Goal: Task Accomplishment & Management: Manage account settings

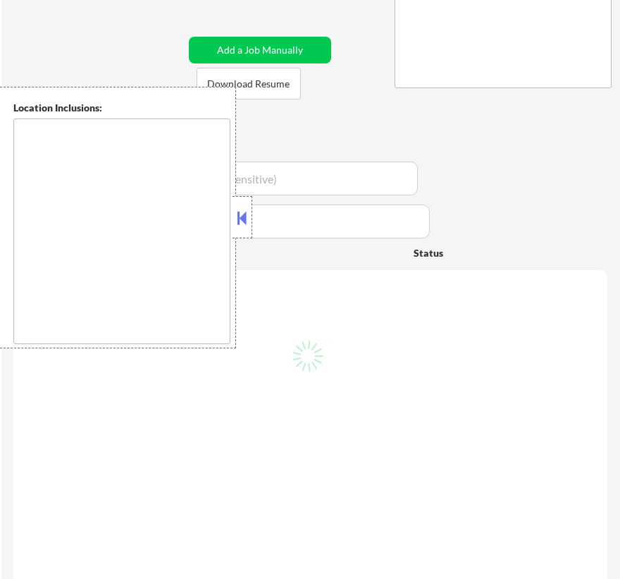
scroll to position [264, 0]
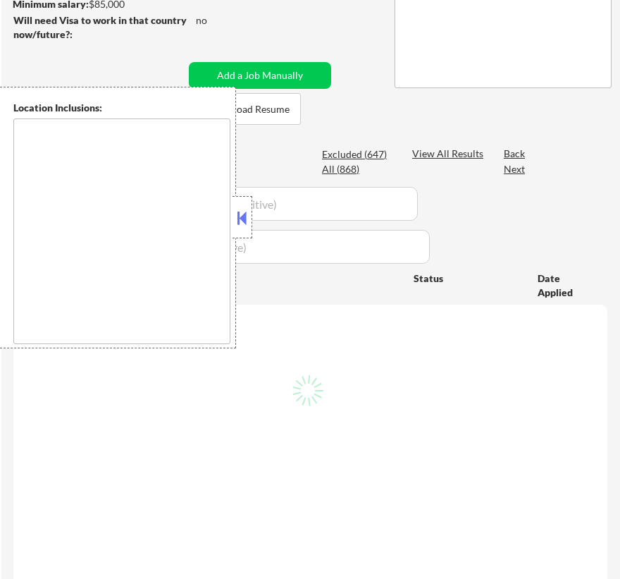
type textarea "[GEOGRAPHIC_DATA], [GEOGRAPHIC_DATA] [GEOGRAPHIC_DATA], [GEOGRAPHIC_DATA] [GEOG…"
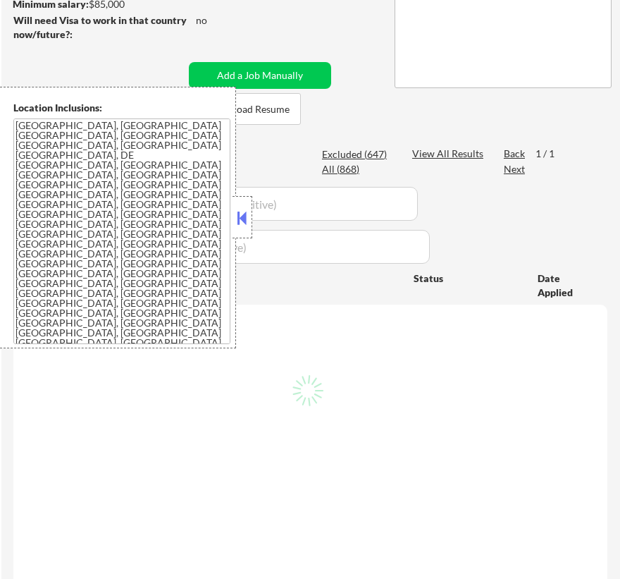
scroll to position [208, 0]
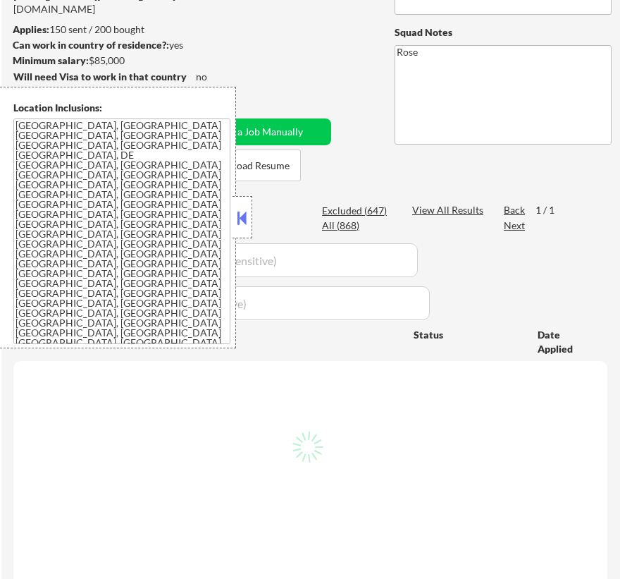
click at [245, 214] on button at bounding box center [243, 217] width 16 height 21
select select ""pending""
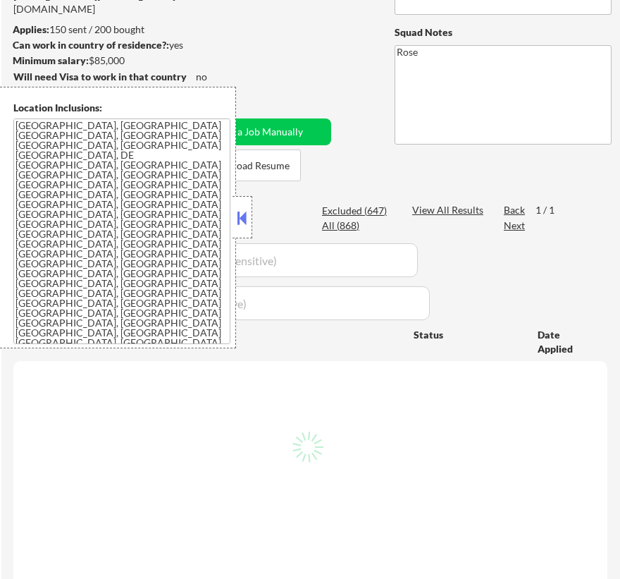
select select ""pending""
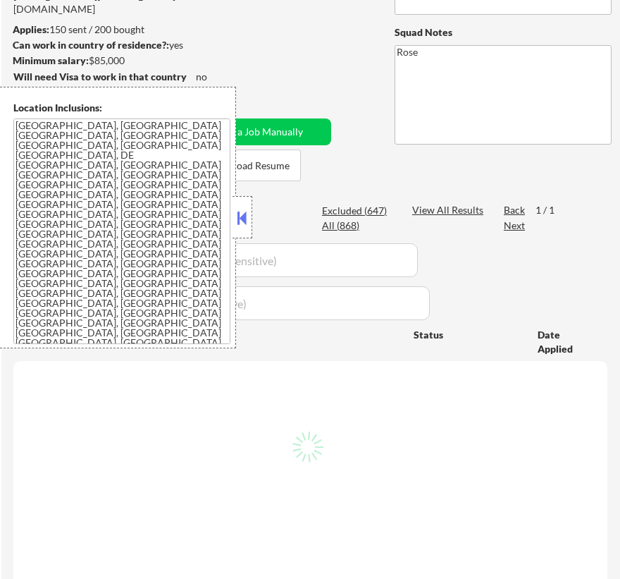
select select ""pending""
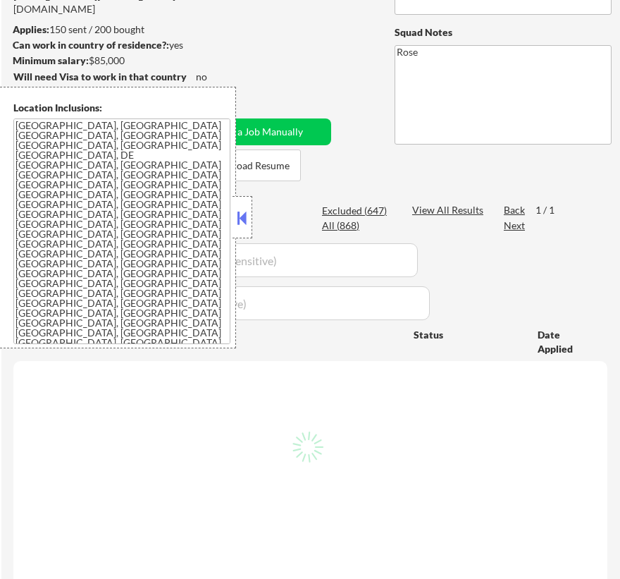
select select ""pending""
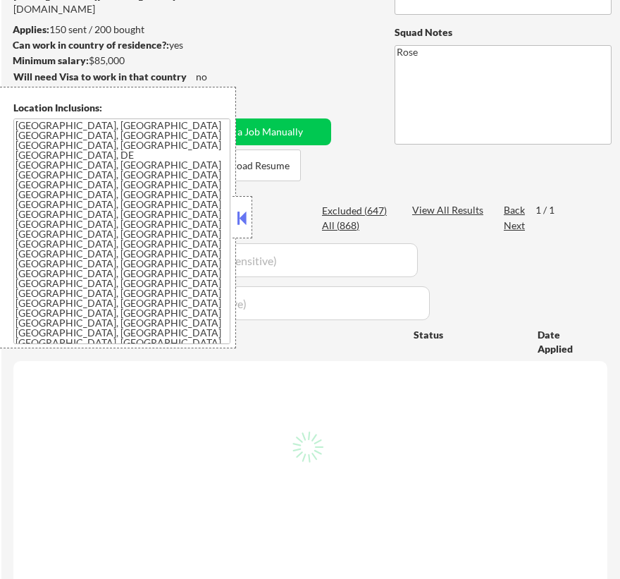
select select ""pending""
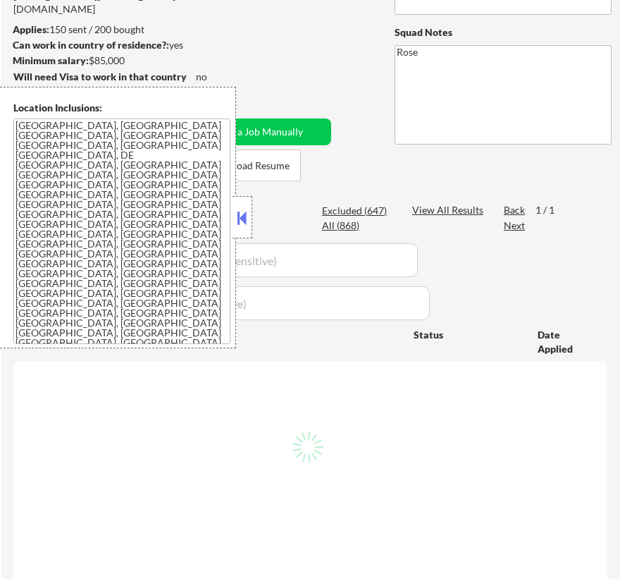
select select ""pending""
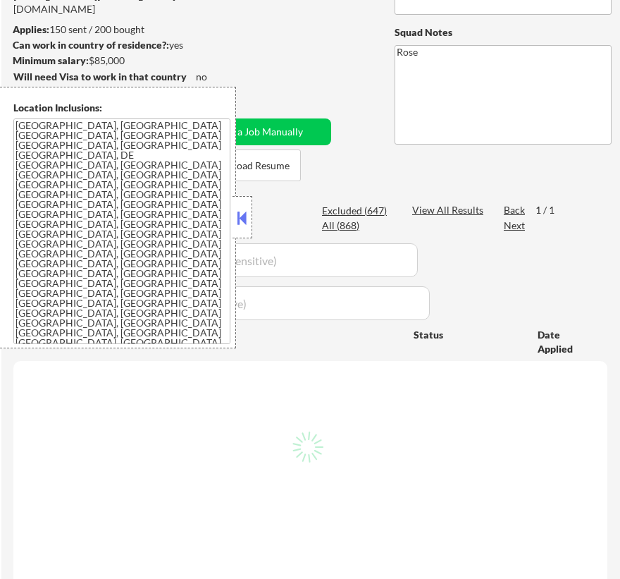
select select ""pending""
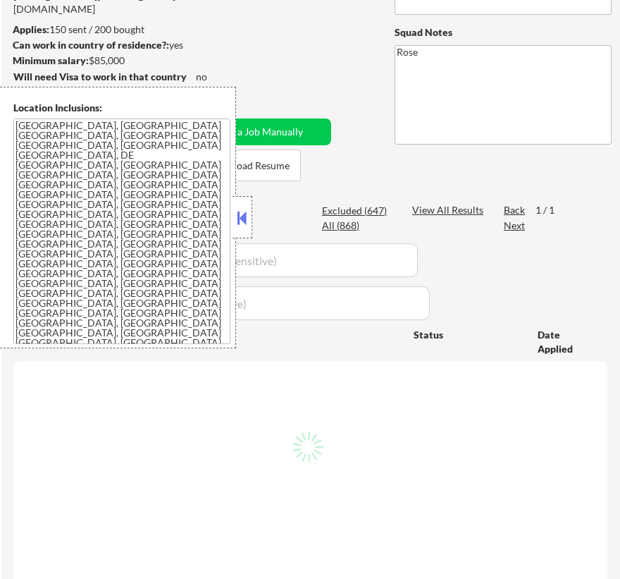
select select ""pending""
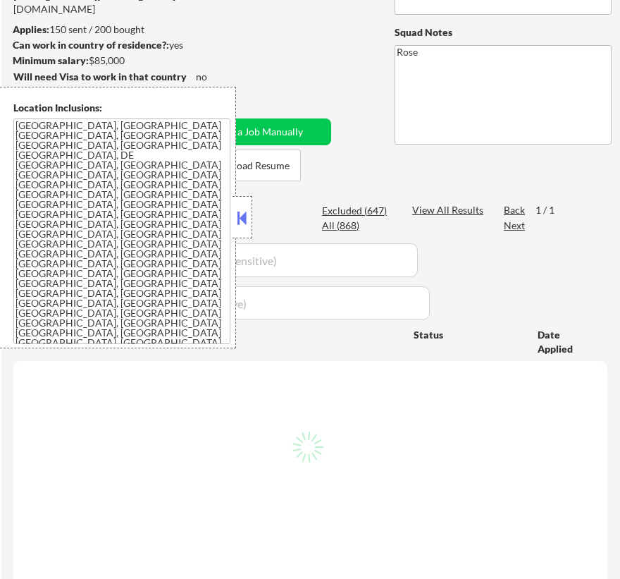
select select ""pending""
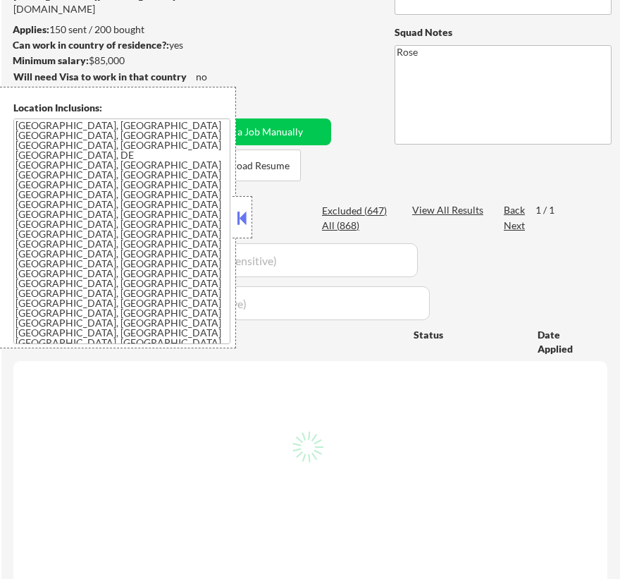
select select ""pending""
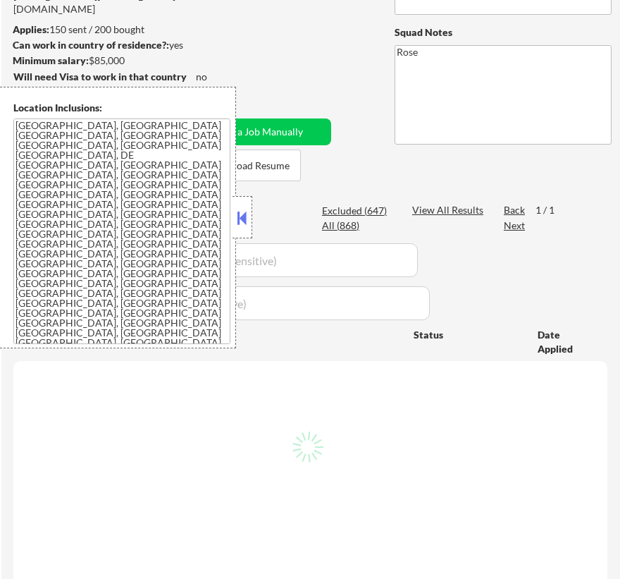
select select ""pending""
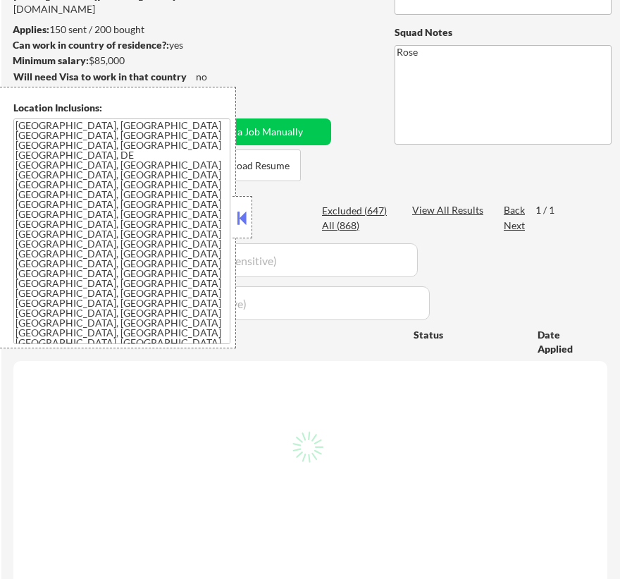
select select ""pending""
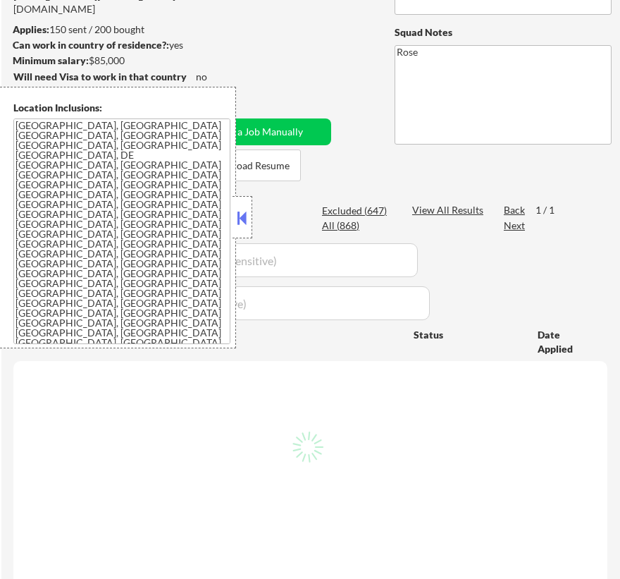
select select ""pending""
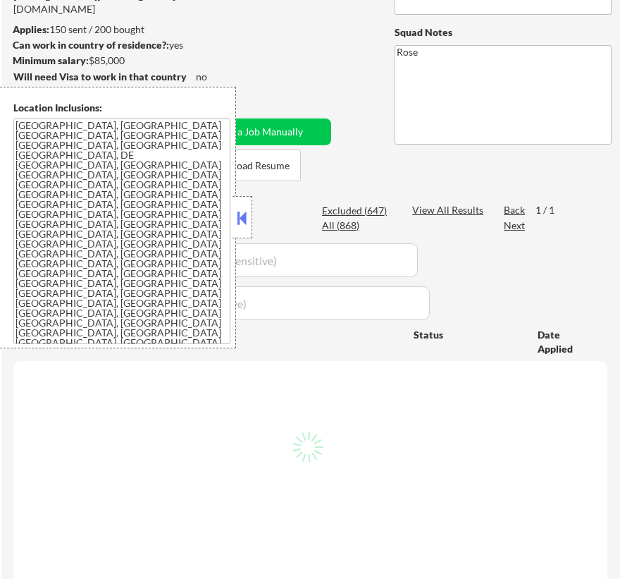
select select ""pending""
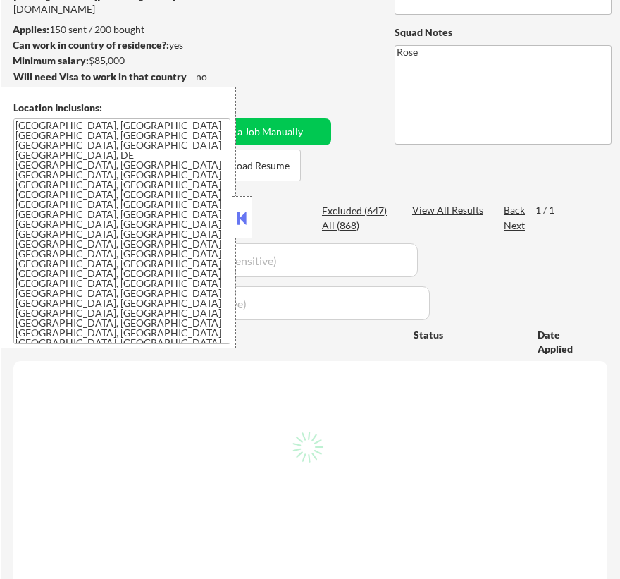
select select ""pending""
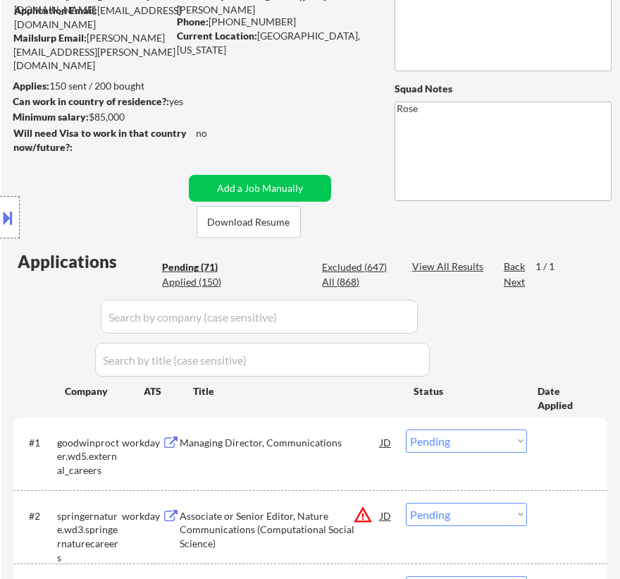
scroll to position [144, 0]
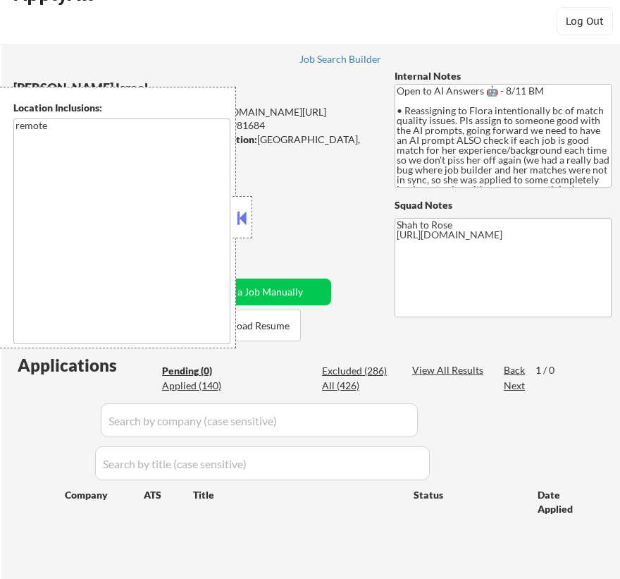
scroll to position [63, 0]
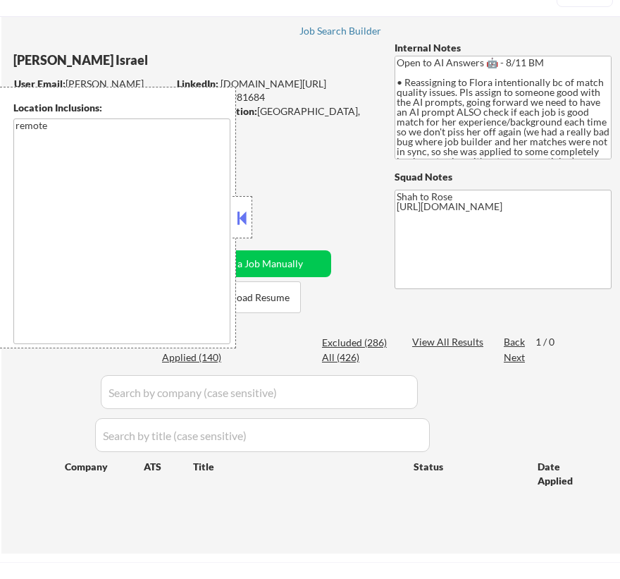
click at [245, 221] on button at bounding box center [243, 217] width 16 height 21
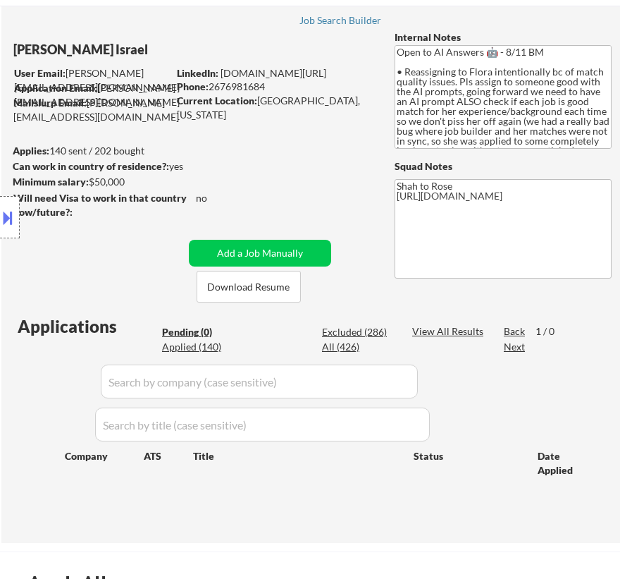
scroll to position [320, 0]
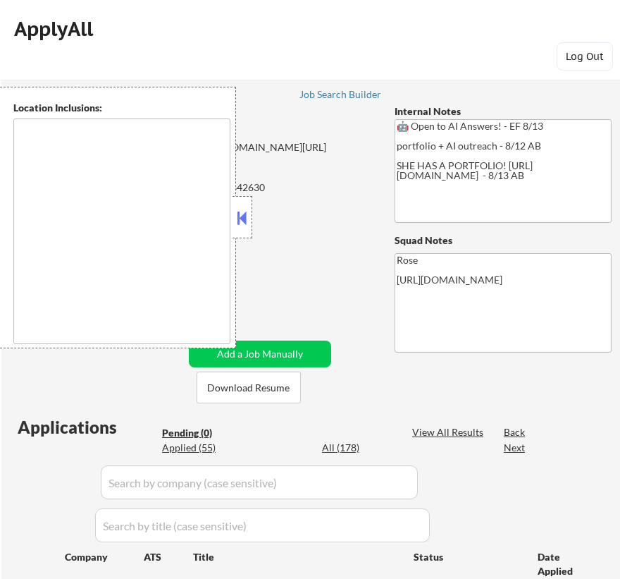
type textarea "Cleveland, OH Lakewood, OH Euclid, OH Parma, OH Shaker Heights, OH Garfield Hei…"
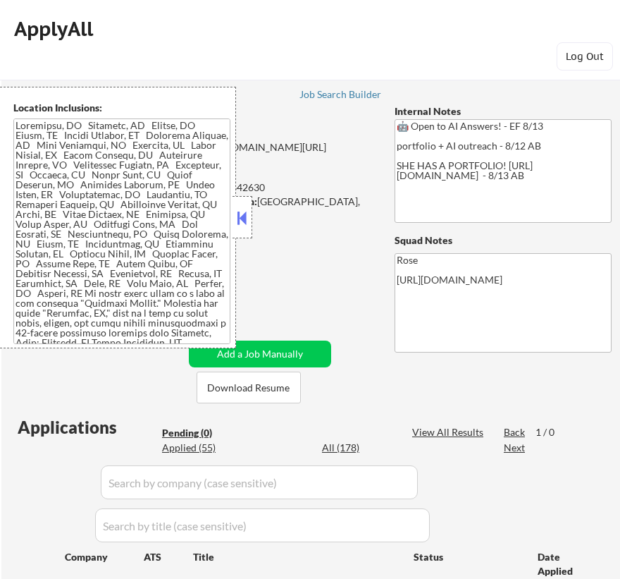
click at [242, 221] on button at bounding box center [243, 217] width 16 height 21
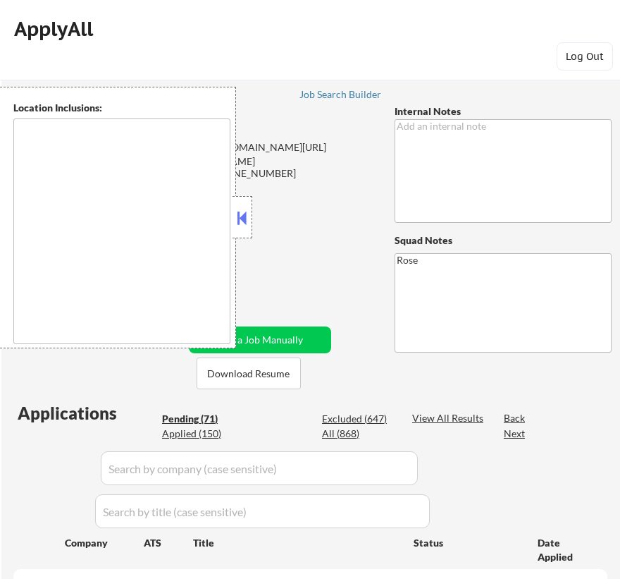
type textarea "[GEOGRAPHIC_DATA], [GEOGRAPHIC_DATA] [GEOGRAPHIC_DATA], [GEOGRAPHIC_DATA] [GEOG…"
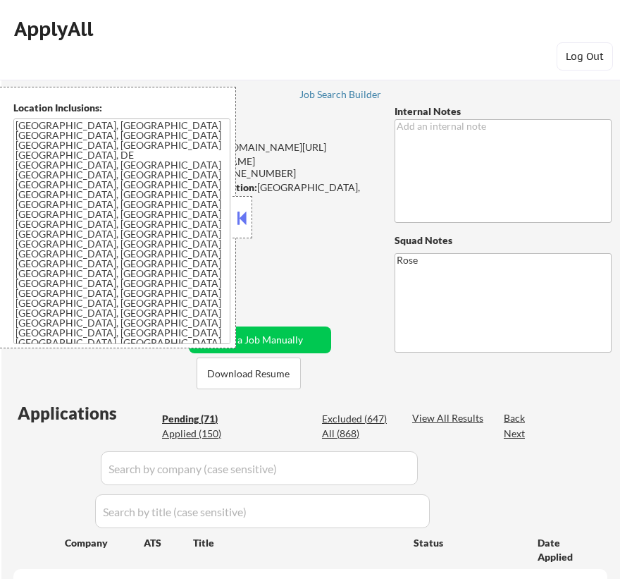
click at [241, 214] on button at bounding box center [243, 217] width 16 height 21
select select ""pending""
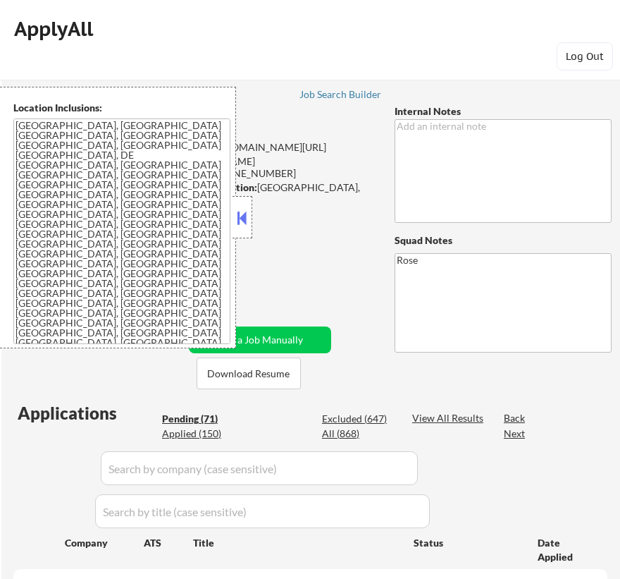
select select ""pending""
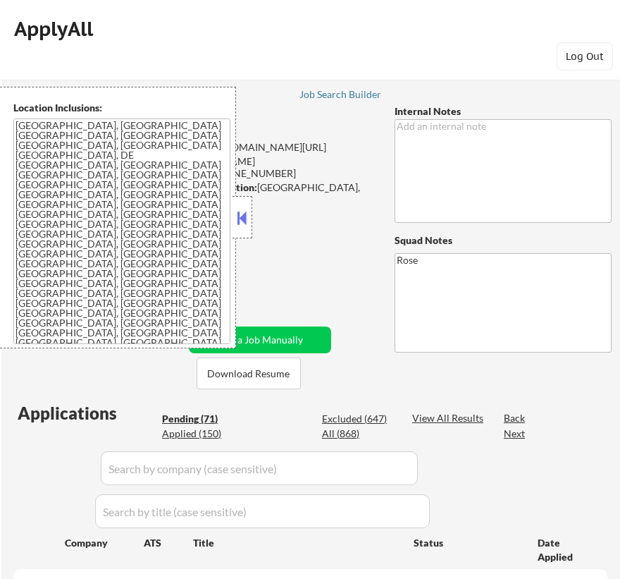
select select ""pending""
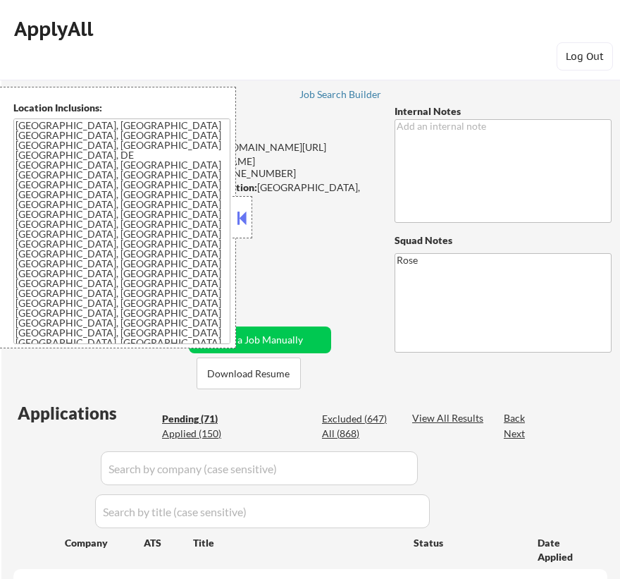
select select ""pending""
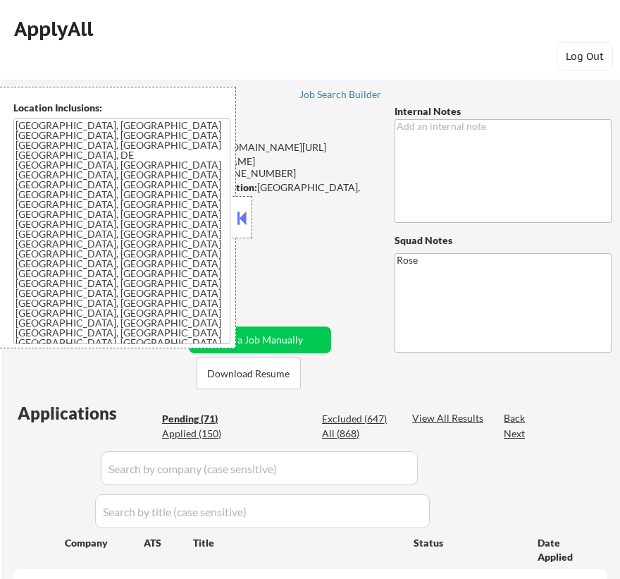
select select ""pending""
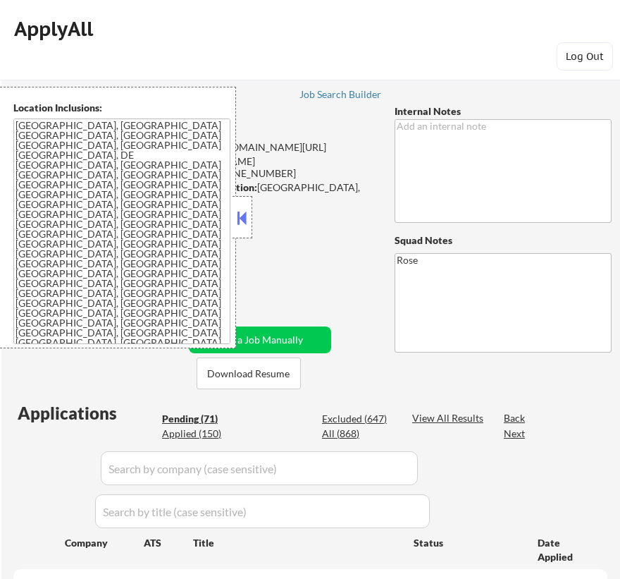
select select ""pending""
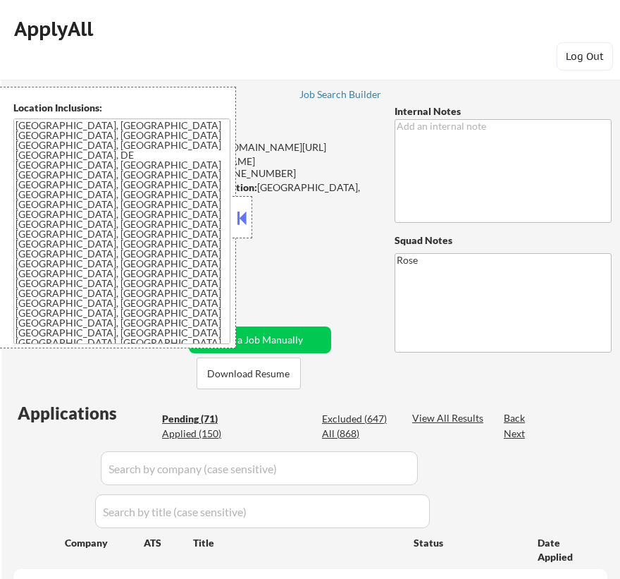
select select ""pending""
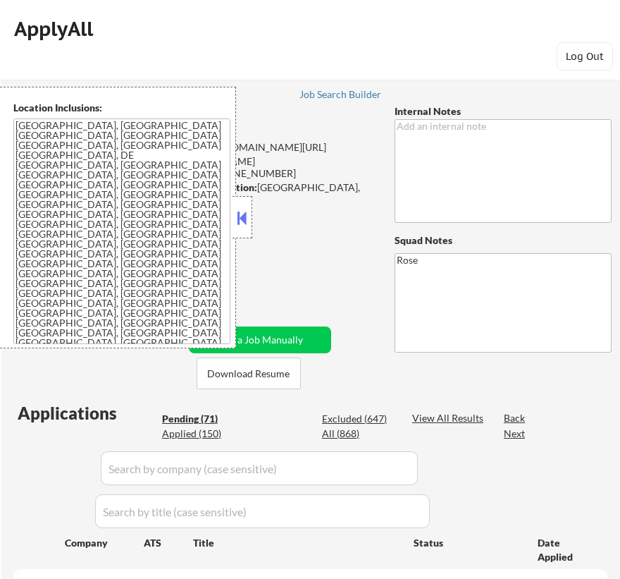
select select ""pending""
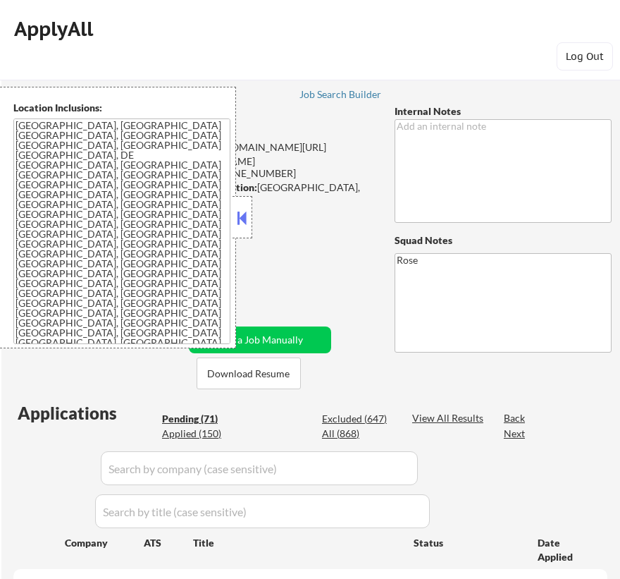
select select ""pending""
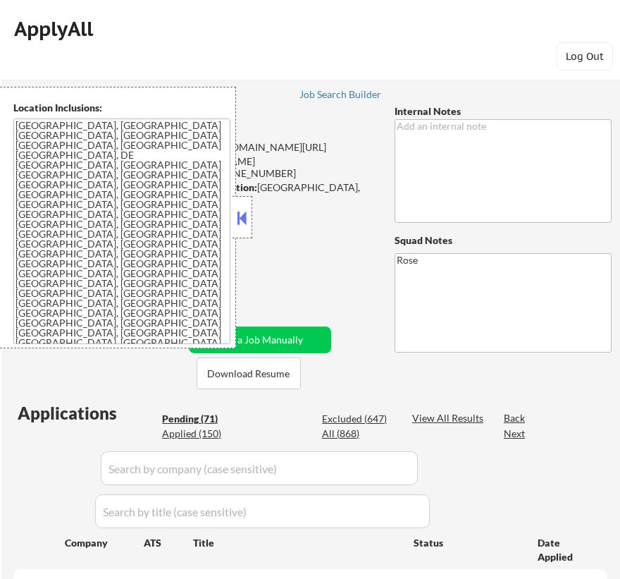
select select ""pending""
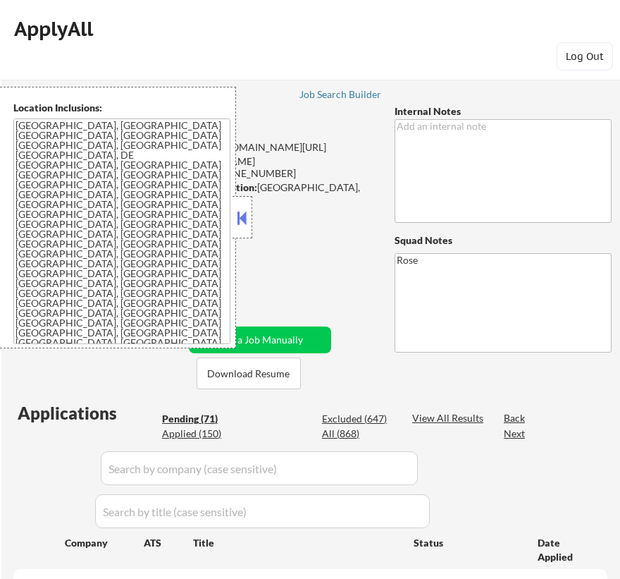
select select ""pending""
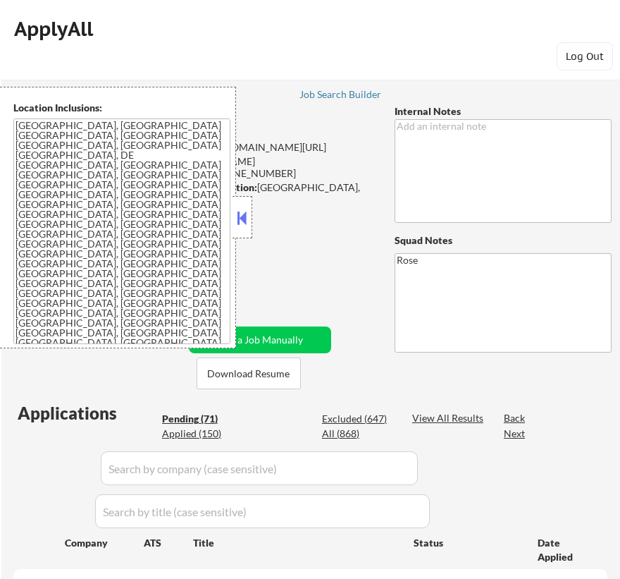
select select ""pending""
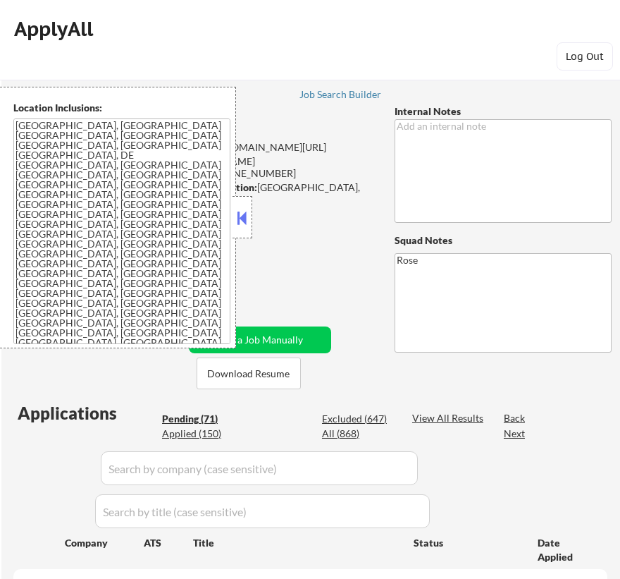
select select ""pending""
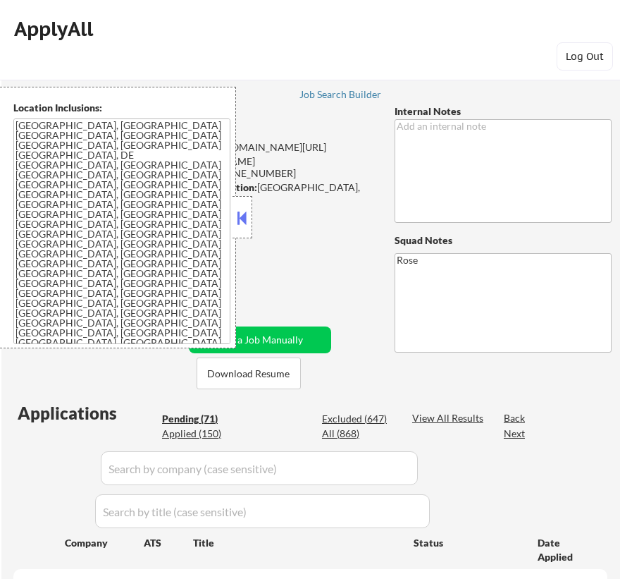
select select ""pending""
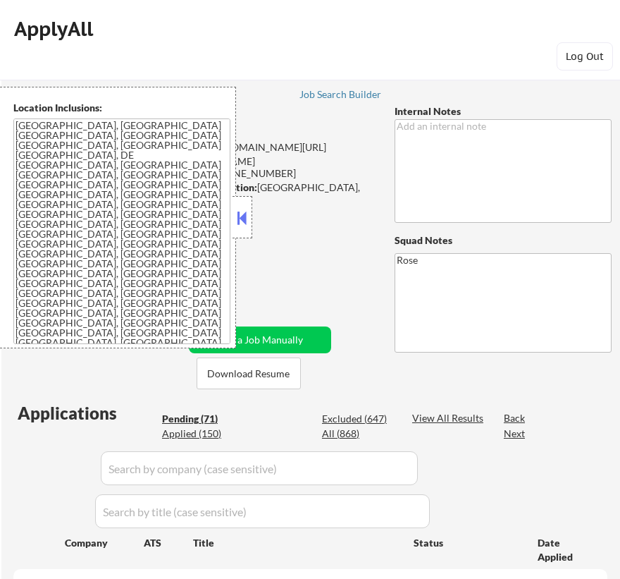
select select ""pending""
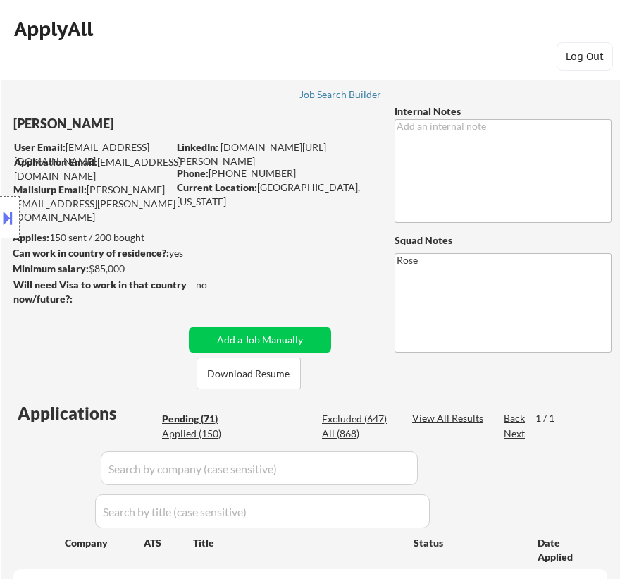
click at [242, 214] on div "Location Inclusions: [GEOGRAPHIC_DATA], [GEOGRAPHIC_DATA] [GEOGRAPHIC_DATA], [G…" at bounding box center [126, 218] width 252 height 262
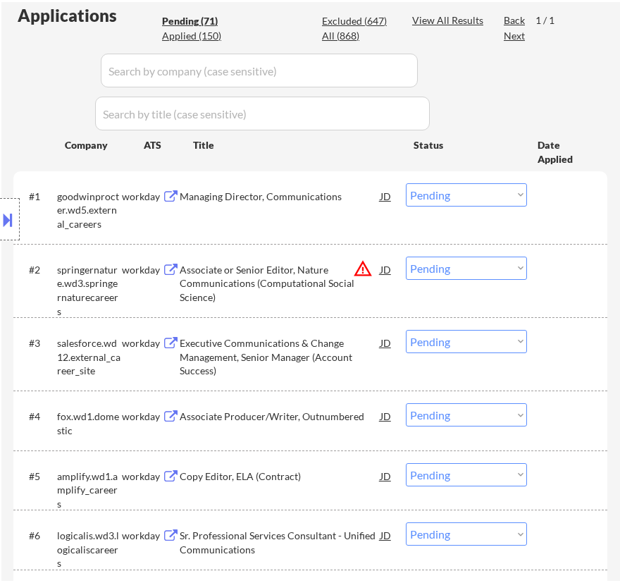
scroll to position [320, 0]
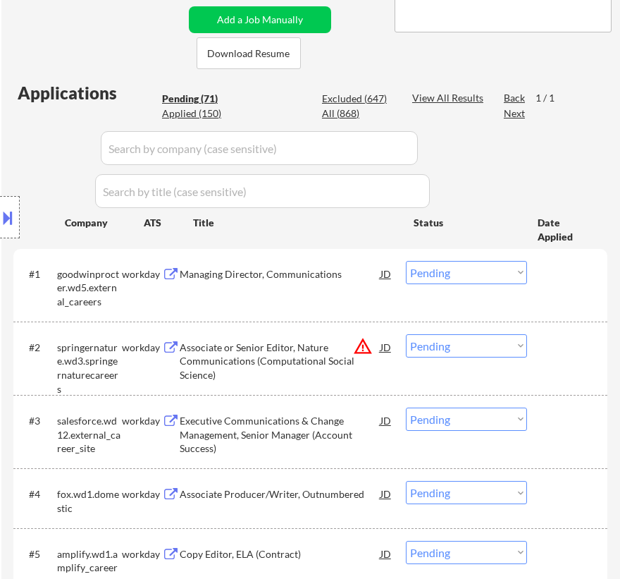
click at [360, 271] on div "Managing Director, Communications" at bounding box center [280, 274] width 201 height 14
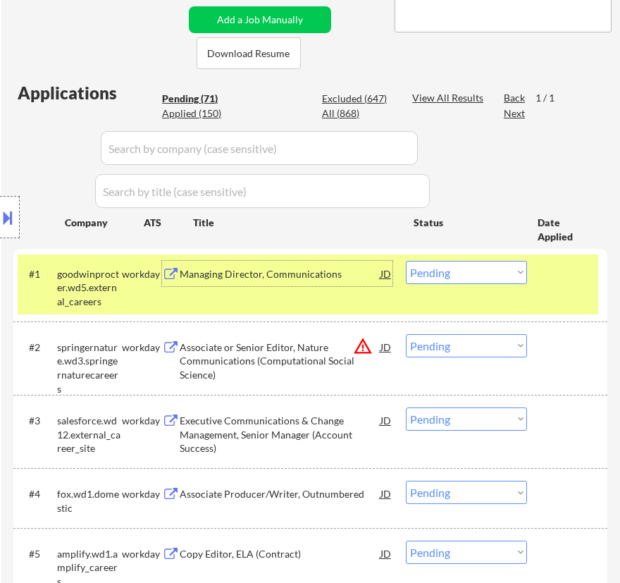
click at [15, 219] on button at bounding box center [8, 217] width 16 height 23
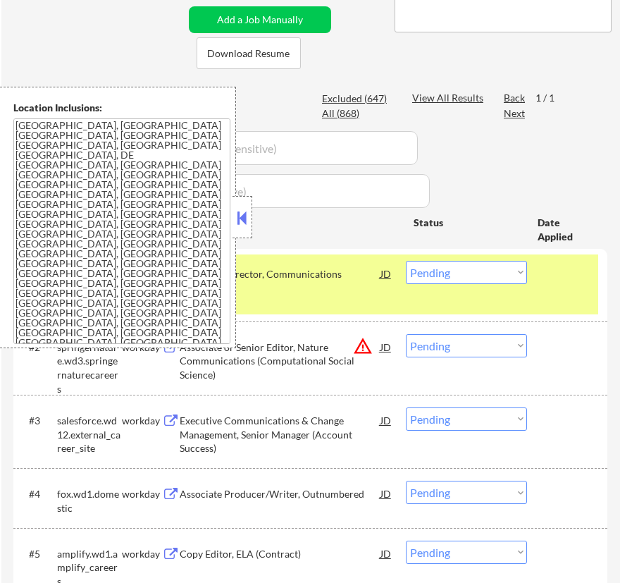
click at [246, 221] on button at bounding box center [243, 217] width 16 height 21
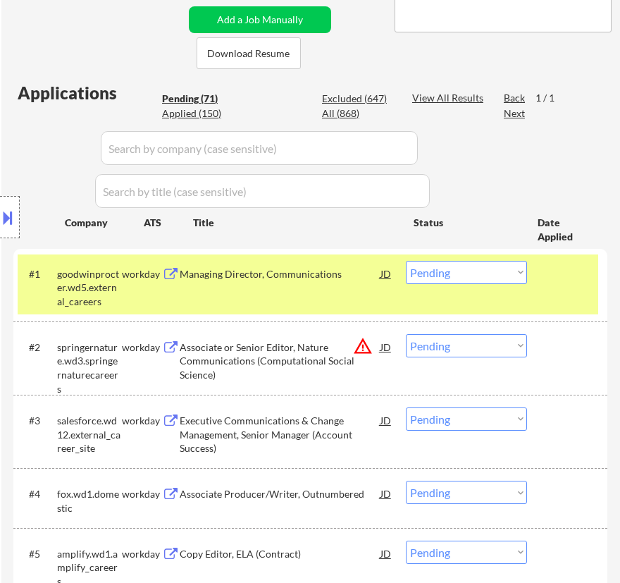
click at [479, 272] on select "Choose an option... Pending Applied Excluded (Questions) Excluded (Expired) Exc…" at bounding box center [466, 272] width 121 height 23
click at [406, 261] on select "Choose an option... Pending Applied Excluded (Questions) Excluded (Expired) Exc…" at bounding box center [466, 272] width 121 height 23
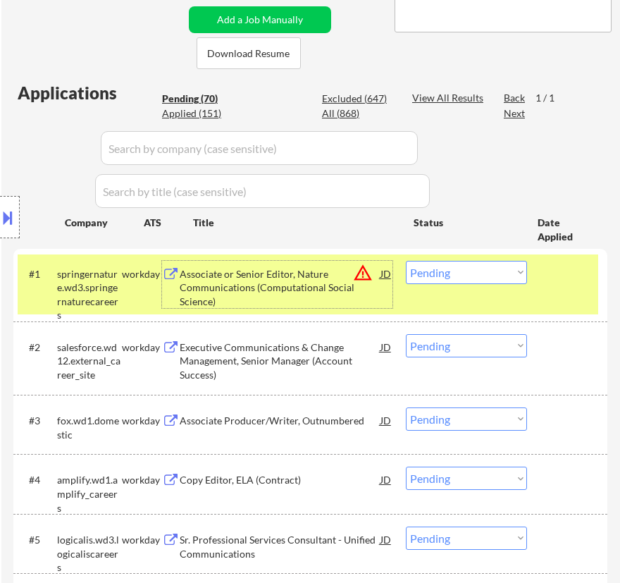
click at [299, 272] on div "Associate or Senior Editor, Nature Communications (Computational Social Science)" at bounding box center [280, 288] width 201 height 42
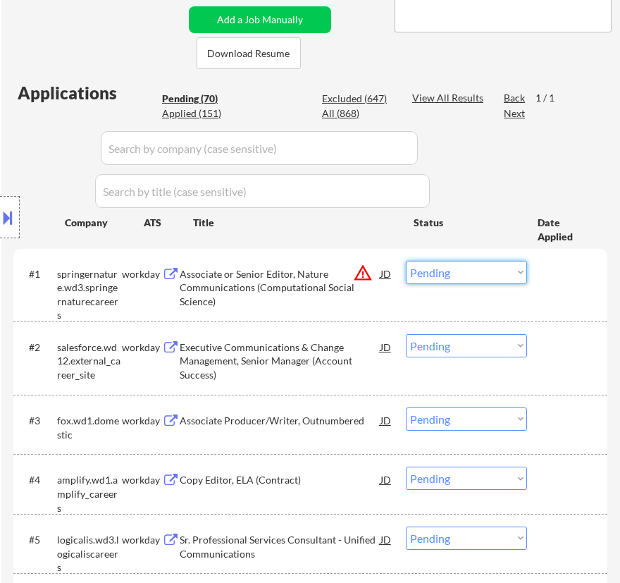
click at [479, 277] on select "Choose an option... Pending Applied Excluded (Questions) Excluded (Expired) Exc…" at bounding box center [466, 272] width 121 height 23
click at [406, 261] on select "Choose an option... Pending Applied Excluded (Questions) Excluded (Expired) Exc…" at bounding box center [466, 272] width 121 height 23
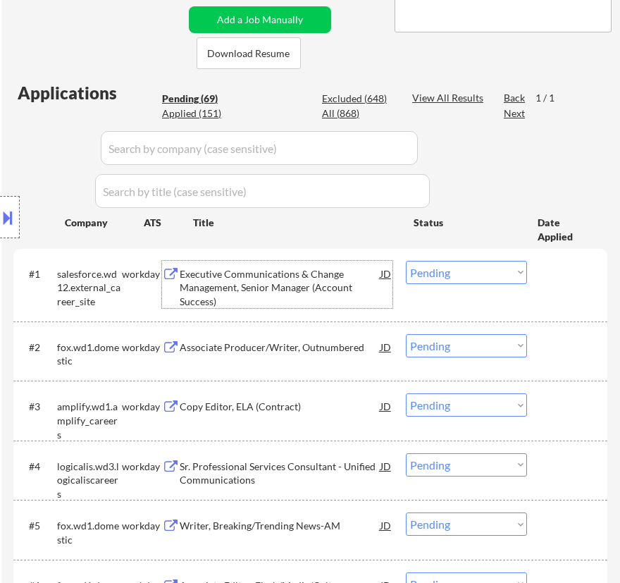
click at [305, 284] on div "Executive Communications & Change Management, Senior Manager (Account Success)" at bounding box center [280, 288] width 201 height 42
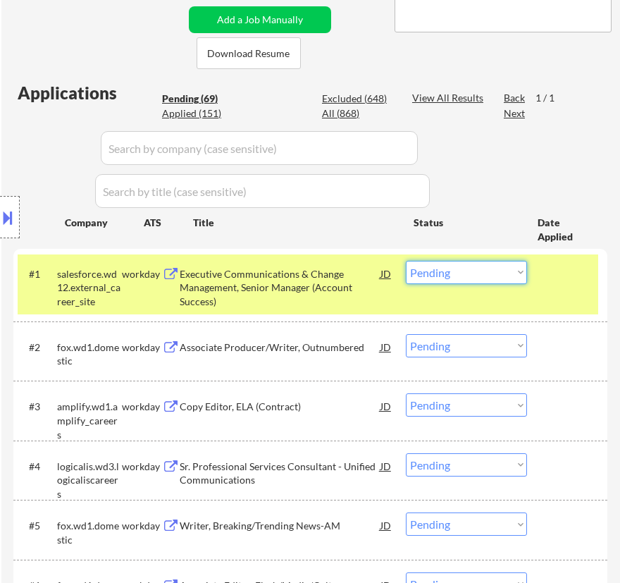
click at [481, 270] on select "Choose an option... Pending Applied Excluded (Questions) Excluded (Expired) Exc…" at bounding box center [466, 272] width 121 height 23
click at [406, 261] on select "Choose an option... Pending Applied Excluded (Questions) Excluded (Expired) Exc…" at bounding box center [466, 272] width 121 height 23
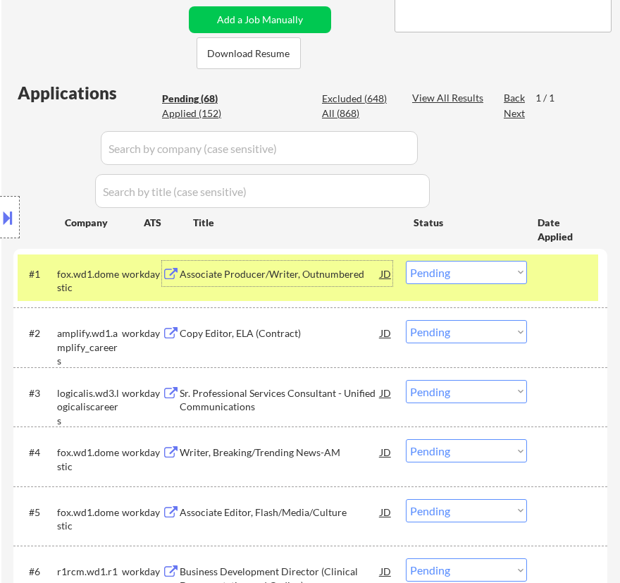
click at [347, 281] on div "Associate Producer/Writer, Outnumbered" at bounding box center [280, 273] width 201 height 25
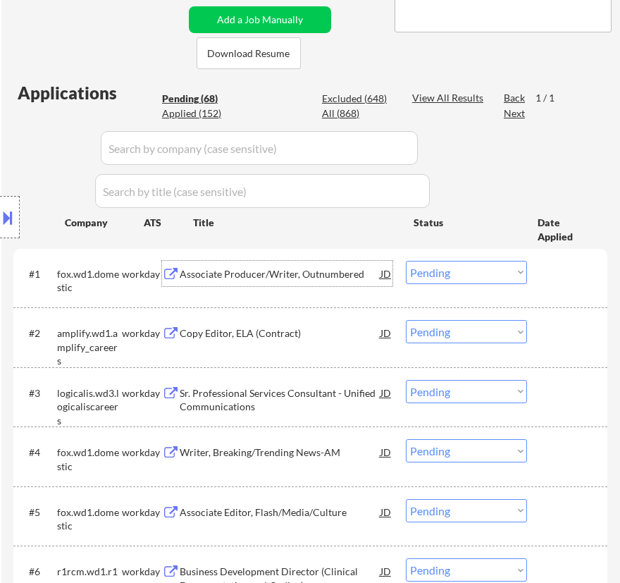
click at [491, 273] on select "Choose an option... Pending Applied Excluded (Questions) Excluded (Expired) Exc…" at bounding box center [466, 272] width 121 height 23
click at [406, 261] on select "Choose an option... Pending Applied Excluded (Questions) Excluded (Expired) Exc…" at bounding box center [466, 272] width 121 height 23
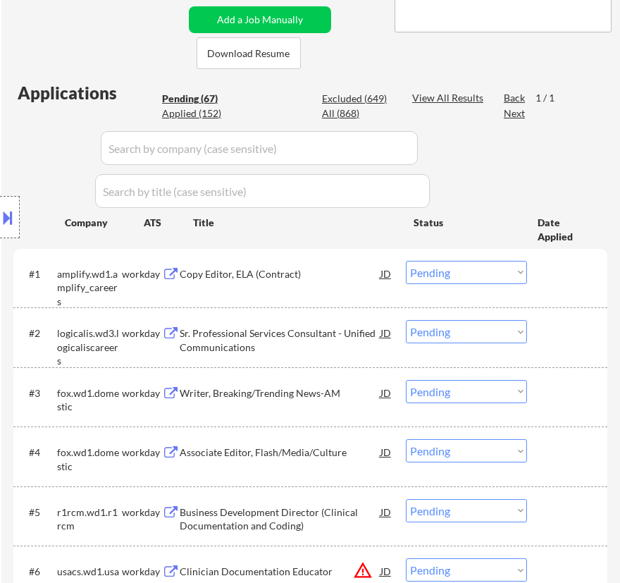
click at [333, 275] on div "Copy Editor, ELA (Contract)" at bounding box center [280, 274] width 201 height 14
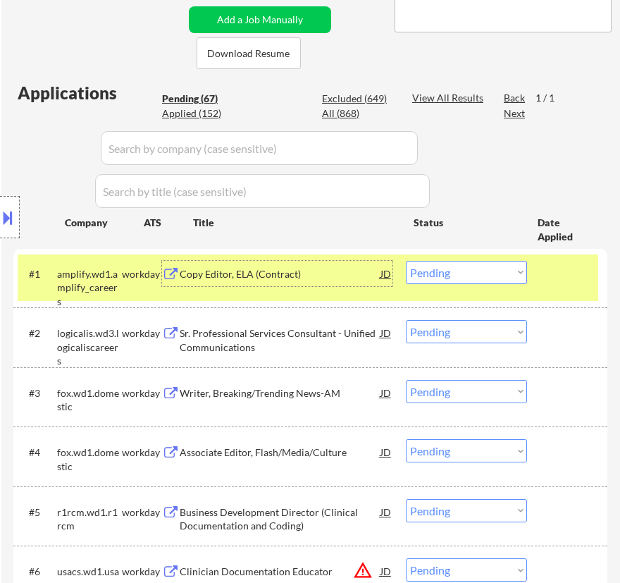
click at [476, 267] on select "Choose an option... Pending Applied Excluded (Questions) Excluded (Expired) Exc…" at bounding box center [466, 272] width 121 height 23
click at [406, 261] on select "Choose an option... Pending Applied Excluded (Questions) Excluded (Expired) Exc…" at bounding box center [466, 272] width 121 height 23
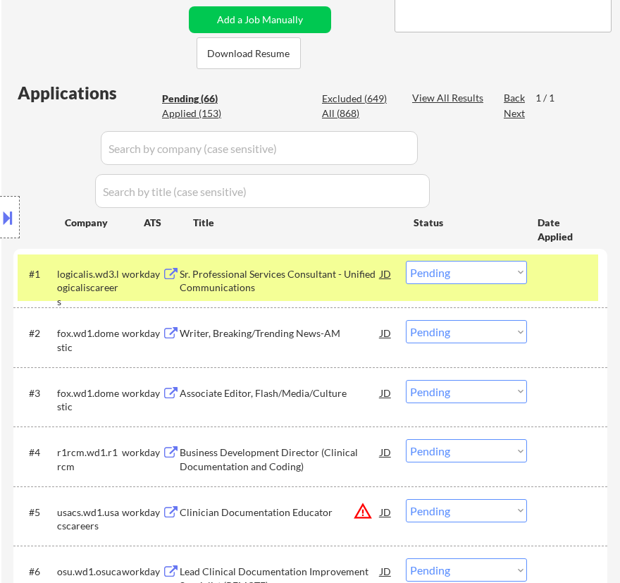
click at [348, 285] on div "Sr. Professional Services Consultant - Unified Communications" at bounding box center [280, 280] width 201 height 27
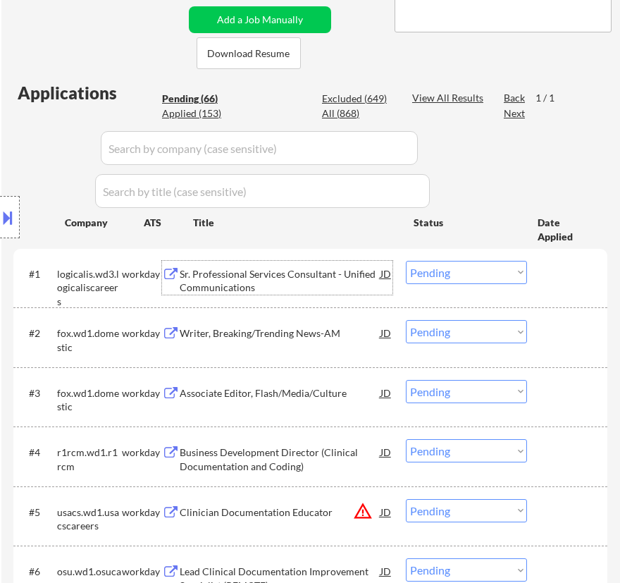
click at [478, 272] on select "Choose an option... Pending Applied Excluded (Questions) Excluded (Expired) Exc…" at bounding box center [466, 272] width 121 height 23
click at [406, 261] on select "Choose an option... Pending Applied Excluded (Questions) Excluded (Expired) Exc…" at bounding box center [466, 272] width 121 height 23
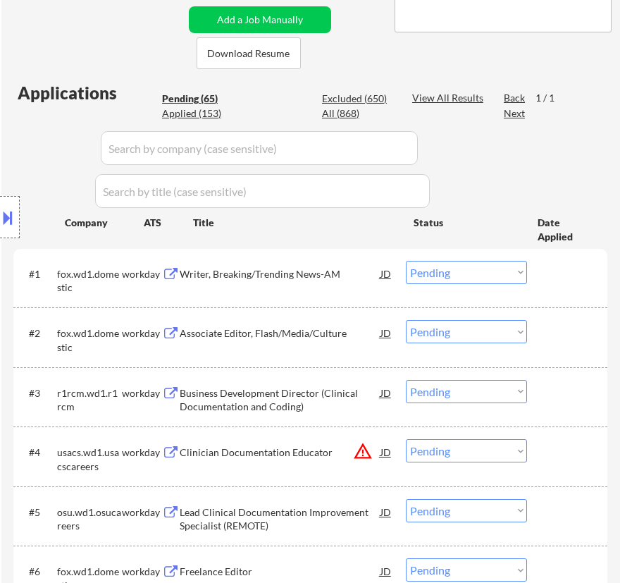
click at [338, 277] on div "Writer, Breaking/Trending News-AM" at bounding box center [280, 274] width 201 height 14
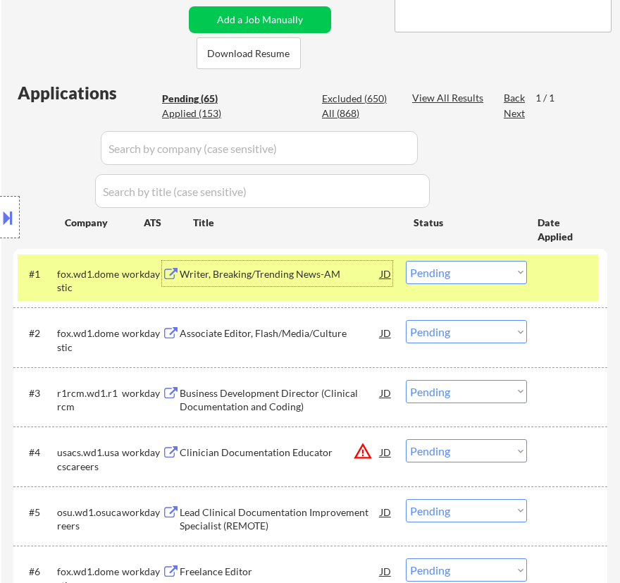
click at [472, 270] on select "Choose an option... Pending Applied Excluded (Questions) Excluded (Expired) Exc…" at bounding box center [466, 272] width 121 height 23
click at [406, 261] on select "Choose an option... Pending Applied Excluded (Questions) Excluded (Expired) Exc…" at bounding box center [466, 272] width 121 height 23
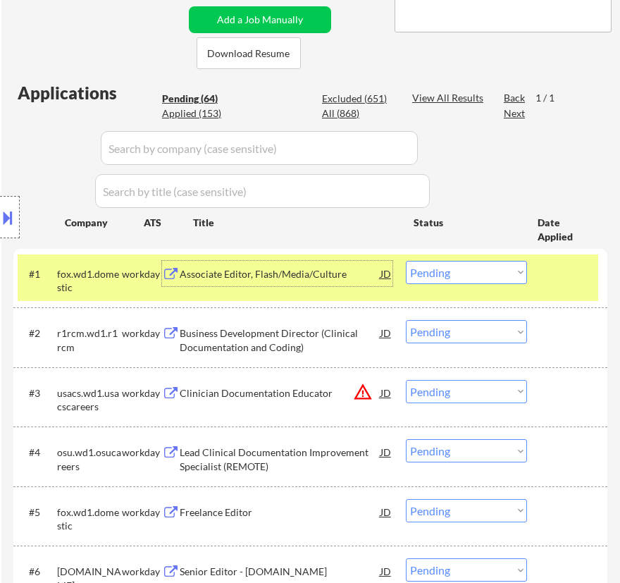
click at [336, 272] on div "Associate Editor, Flash/Media/Culture" at bounding box center [280, 274] width 201 height 14
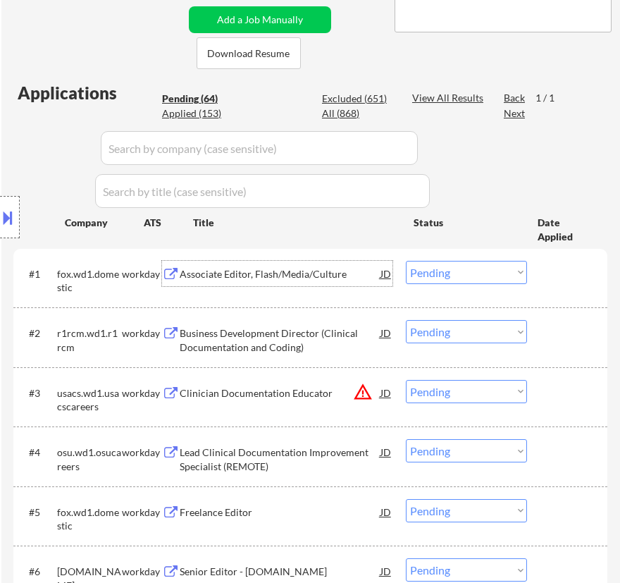
click at [481, 272] on select "Choose an option... Pending Applied Excluded (Questions) Excluded (Expired) Exc…" at bounding box center [466, 272] width 121 height 23
click at [406, 261] on select "Choose an option... Pending Applied Excluded (Questions) Excluded (Expired) Exc…" at bounding box center [466, 272] width 121 height 23
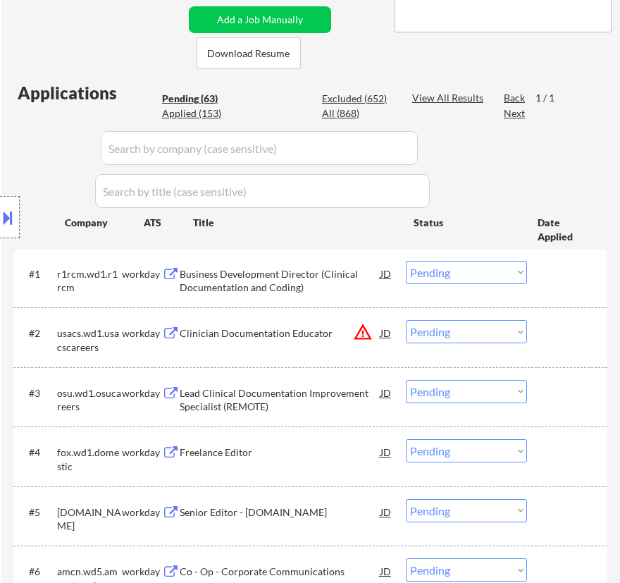
click at [242, 288] on div "Location Inclusions: [GEOGRAPHIC_DATA], [GEOGRAPHIC_DATA] [GEOGRAPHIC_DATA], [G…" at bounding box center [126, 218] width 252 height 262
click at [355, 282] on div "Business Development Director (Clinical Documentation and Coding)" at bounding box center [280, 280] width 201 height 27
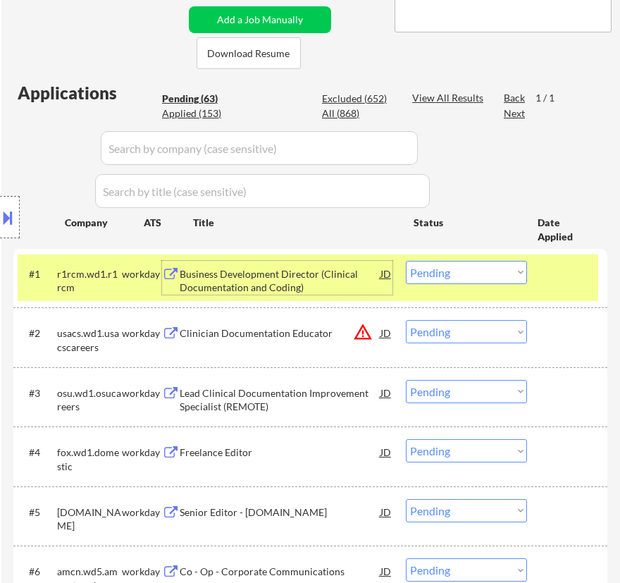
drag, startPoint x: 437, startPoint y: 273, endPoint x: 447, endPoint y: 282, distance: 13.0
click at [439, 274] on select "Choose an option... Pending Applied Excluded (Questions) Excluded (Expired) Exc…" at bounding box center [466, 272] width 121 height 23
click at [406, 261] on select "Choose an option... Pending Applied Excluded (Questions) Excluded (Expired) Exc…" at bounding box center [466, 272] width 121 height 23
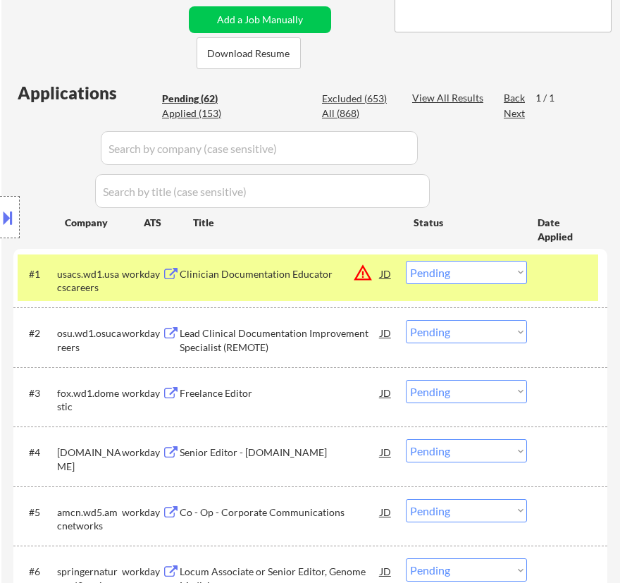
click at [305, 281] on div "Clinician Documentation Educator" at bounding box center [280, 273] width 201 height 25
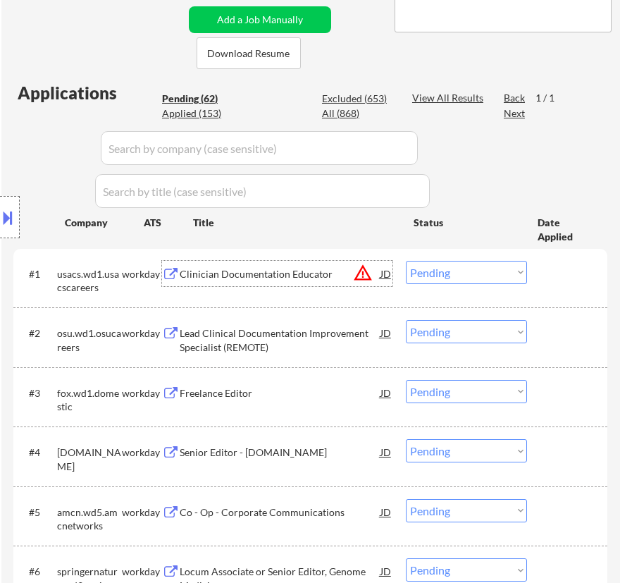
click at [497, 266] on select "Choose an option... Pending Applied Excluded (Questions) Excluded (Expired) Exc…" at bounding box center [466, 272] width 121 height 23
click at [406, 261] on select "Choose an option... Pending Applied Excluded (Questions) Excluded (Expired) Exc…" at bounding box center [466, 272] width 121 height 23
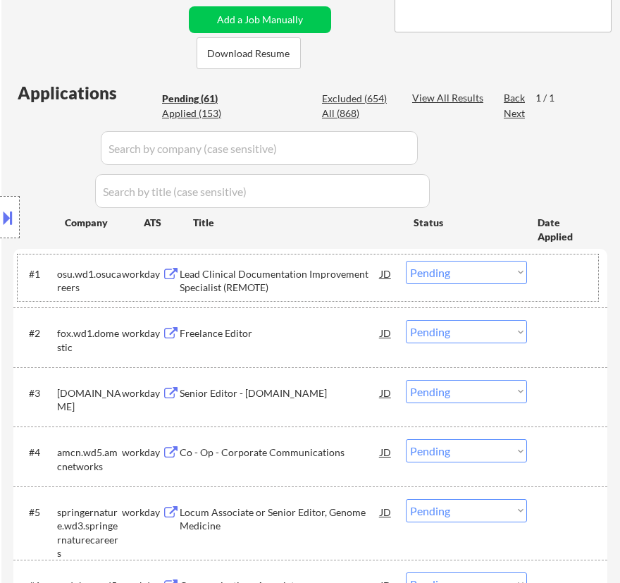
click at [308, 294] on div "#1 osu.wd1.osucareers workday Lead Clinical Documentation Improvement Specialis…" at bounding box center [308, 277] width 581 height 47
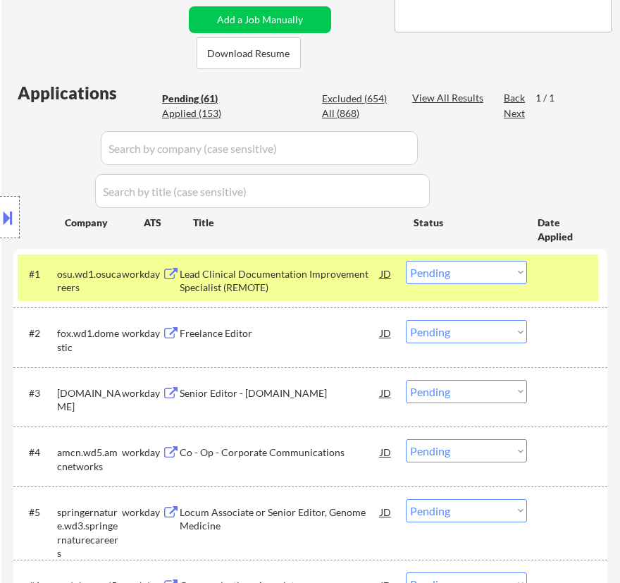
click at [331, 293] on div "Lead Clinical Documentation Improvement Specialist (REMOTE)" at bounding box center [280, 280] width 201 height 27
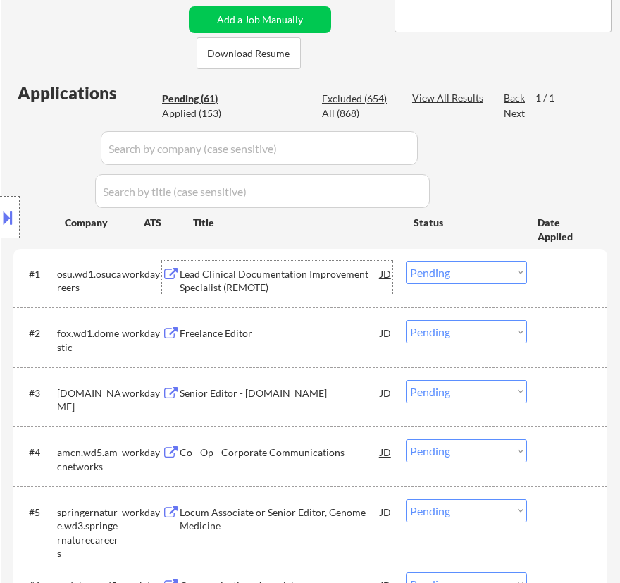
click at [480, 269] on select "Choose an option... Pending Applied Excluded (Questions) Excluded (Expired) Exc…" at bounding box center [466, 272] width 121 height 23
click at [406, 261] on select "Choose an option... Pending Applied Excluded (Questions) Excluded (Expired) Exc…" at bounding box center [466, 272] width 121 height 23
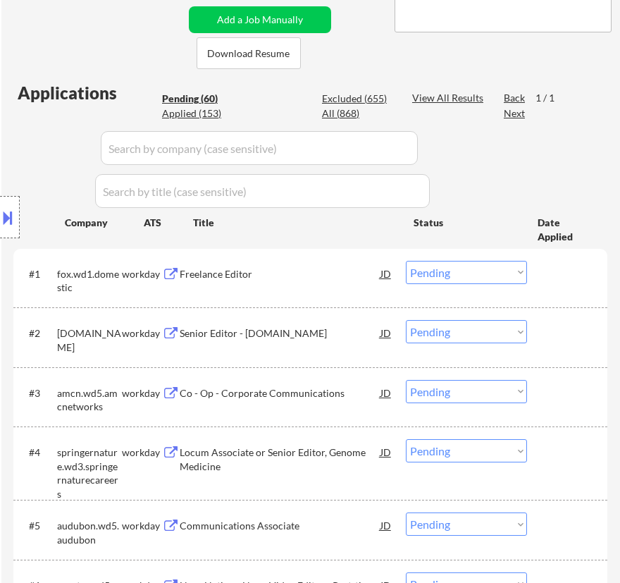
click at [298, 281] on div "Freelance Editor" at bounding box center [280, 273] width 201 height 25
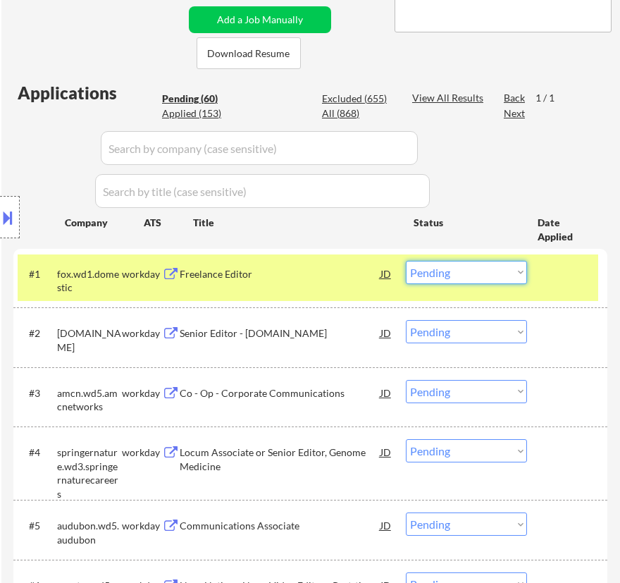
click at [461, 276] on select "Choose an option... Pending Applied Excluded (Questions) Excluded (Expired) Exc…" at bounding box center [466, 272] width 121 height 23
click at [406, 261] on select "Choose an option... Pending Applied Excluded (Questions) Excluded (Expired) Exc…" at bounding box center [466, 272] width 121 height 23
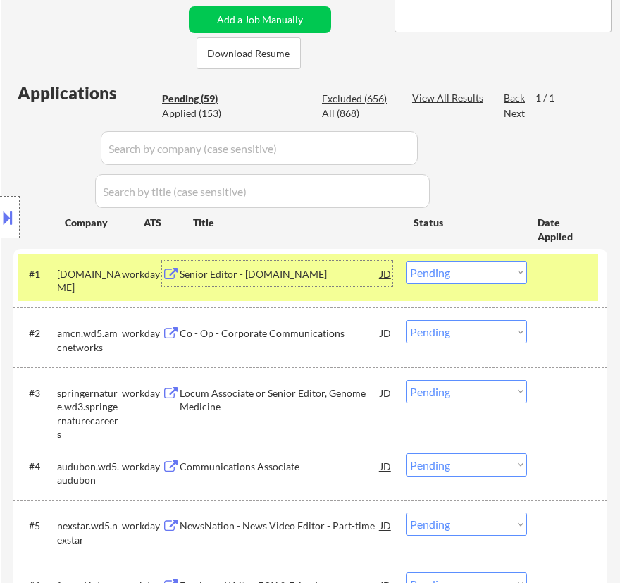
click at [335, 281] on div "Senior Editor - [DOMAIN_NAME]" at bounding box center [280, 273] width 201 height 25
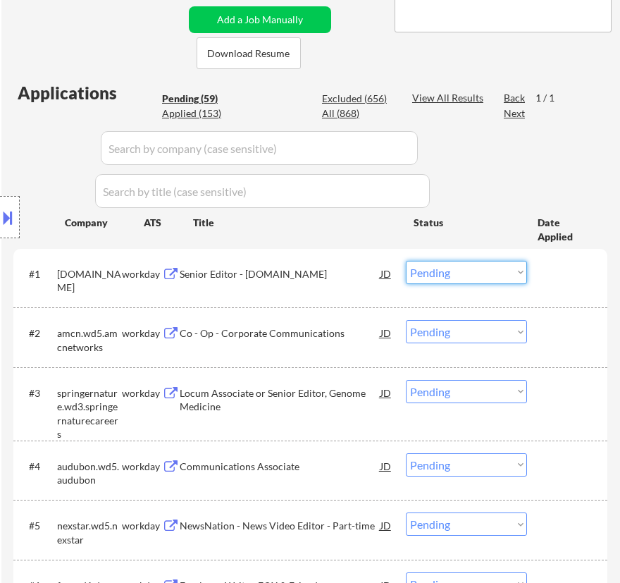
click at [488, 273] on select "Choose an option... Pending Applied Excluded (Questions) Excluded (Expired) Exc…" at bounding box center [466, 272] width 121 height 23
click at [406, 261] on select "Choose an option... Pending Applied Excluded (Questions) Excluded (Expired) Exc…" at bounding box center [466, 272] width 121 height 23
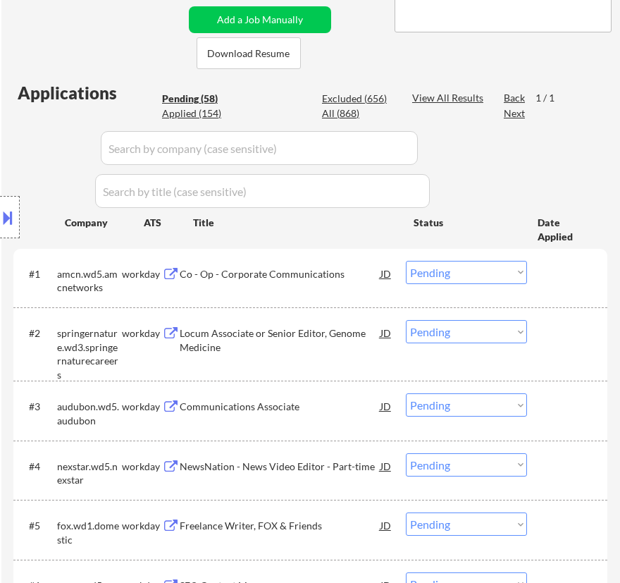
click at [324, 269] on div "Co - Op - Corporate Communications" at bounding box center [280, 274] width 201 height 14
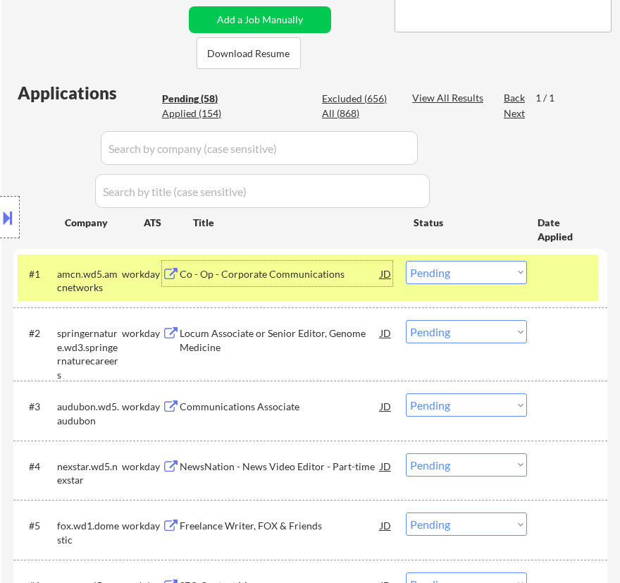
click at [469, 268] on select "Choose an option... Pending Applied Excluded (Questions) Excluded (Expired) Exc…" at bounding box center [466, 272] width 121 height 23
click at [406, 261] on select "Choose an option... Pending Applied Excluded (Questions) Excluded (Expired) Exc…" at bounding box center [466, 272] width 121 height 23
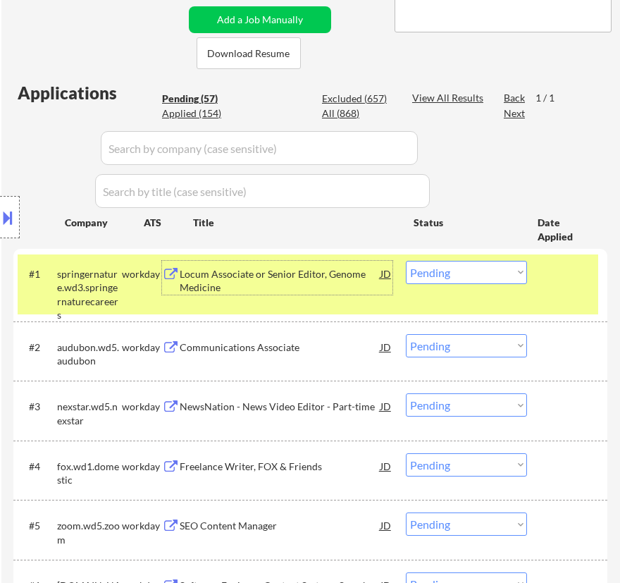
click at [334, 278] on div "Locum Associate or Senior Editor, Genome Medicine" at bounding box center [280, 280] width 201 height 27
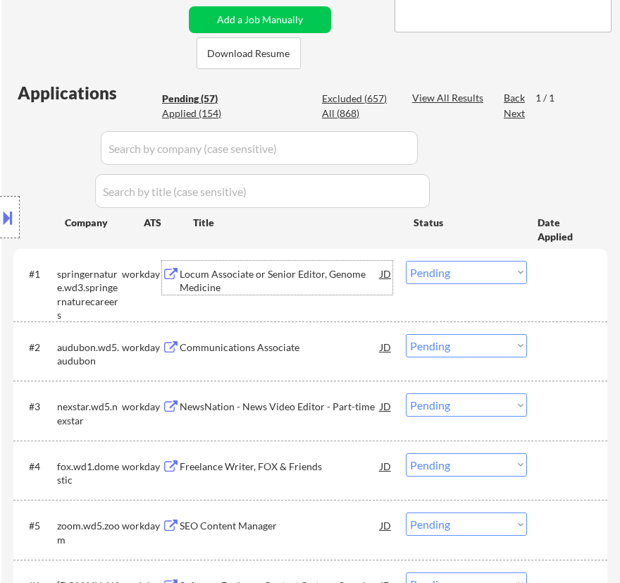
click at [461, 275] on select "Choose an option... Pending Applied Excluded (Questions) Excluded (Expired) Exc…" at bounding box center [466, 272] width 121 height 23
click at [406, 261] on select "Choose an option... Pending Applied Excluded (Questions) Excluded (Expired) Exc…" at bounding box center [466, 272] width 121 height 23
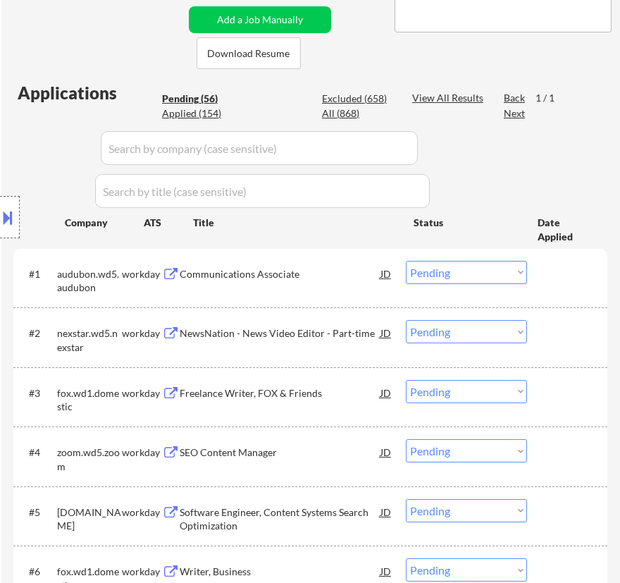
click at [337, 276] on div "Communications Associate" at bounding box center [280, 274] width 201 height 14
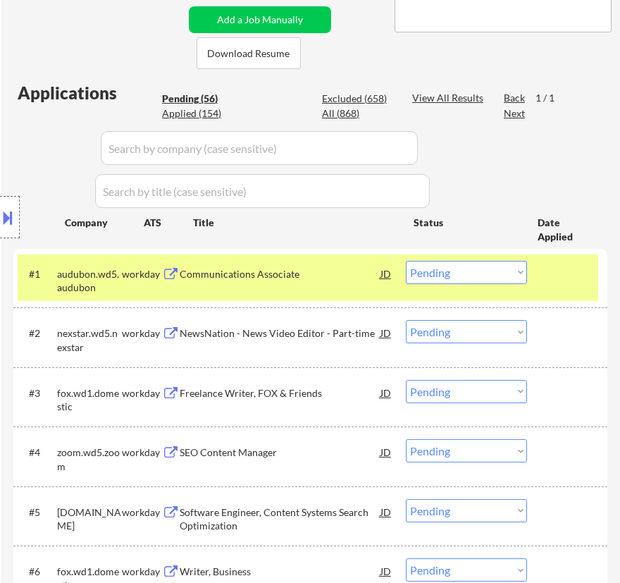
click at [192, 274] on div "Location Inclusions: [GEOGRAPHIC_DATA], [GEOGRAPHIC_DATA] [GEOGRAPHIC_DATA], [G…" at bounding box center [126, 218] width 252 height 262
click at [211, 275] on div "Location Inclusions: [GEOGRAPHIC_DATA], [GEOGRAPHIC_DATA] [GEOGRAPHIC_DATA], [G…" at bounding box center [126, 218] width 252 height 262
click at [272, 276] on div "Communications Associate" at bounding box center [280, 274] width 201 height 14
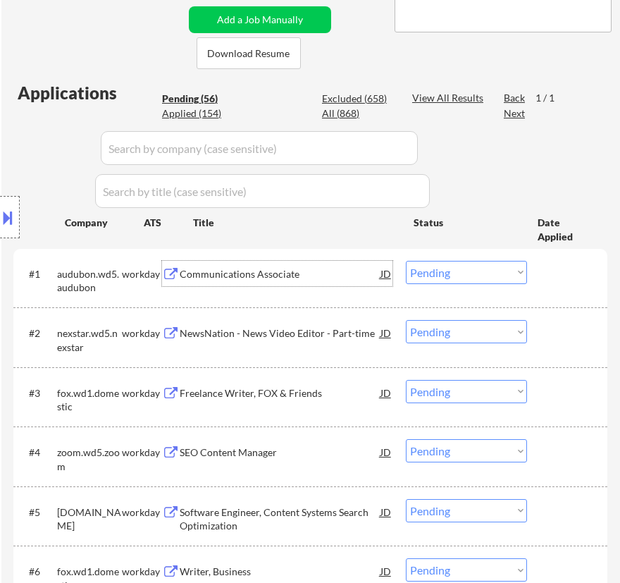
click at [445, 264] on select "Choose an option... Pending Applied Excluded (Questions) Excluded (Expired) Exc…" at bounding box center [466, 272] width 121 height 23
click at [406, 261] on select "Choose an option... Pending Applied Excluded (Questions) Excluded (Expired) Exc…" at bounding box center [466, 272] width 121 height 23
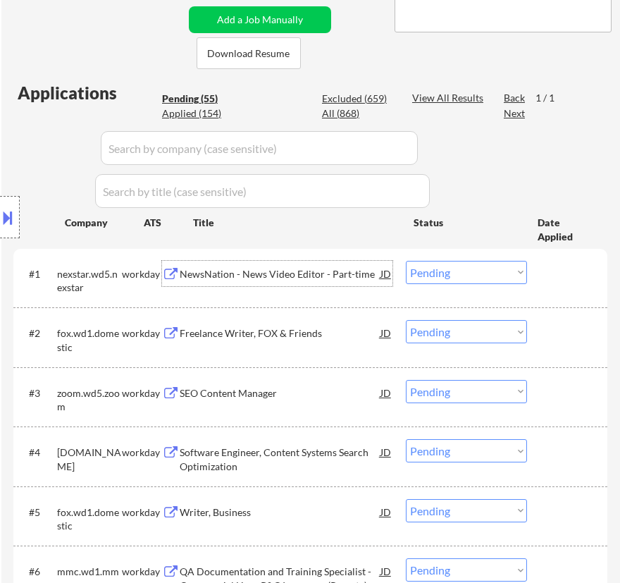
click at [255, 267] on div "NewsNation - News Video Editor - Part-time" at bounding box center [280, 274] width 201 height 14
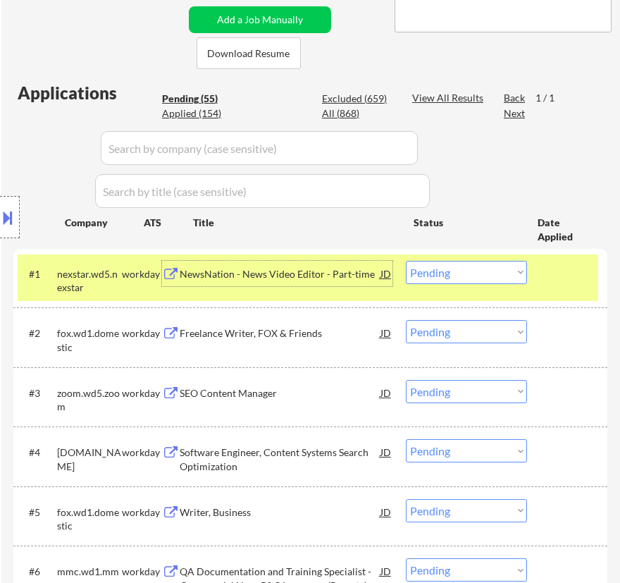
click at [493, 277] on select "Choose an option... Pending Applied Excluded (Questions) Excluded (Expired) Exc…" at bounding box center [466, 272] width 121 height 23
click at [406, 261] on select "Choose an option... Pending Applied Excluded (Questions) Excluded (Expired) Exc…" at bounding box center [466, 272] width 121 height 23
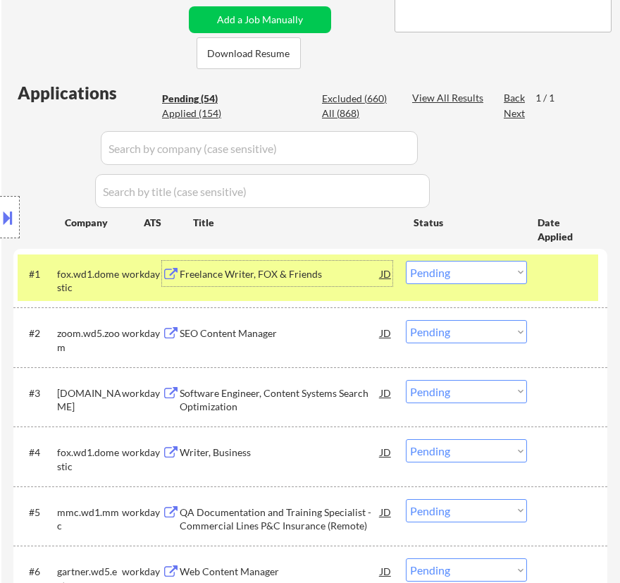
click at [332, 271] on div "Freelance Writer, FOX & Friends" at bounding box center [280, 274] width 201 height 14
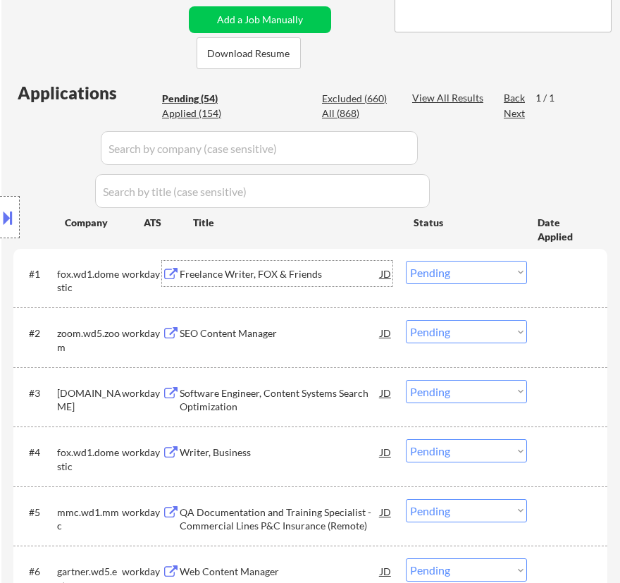
click at [471, 275] on select "Choose an option... Pending Applied Excluded (Questions) Excluded (Expired) Exc…" at bounding box center [466, 272] width 121 height 23
click at [406, 261] on select "Choose an option... Pending Applied Excluded (Questions) Excluded (Expired) Exc…" at bounding box center [466, 272] width 121 height 23
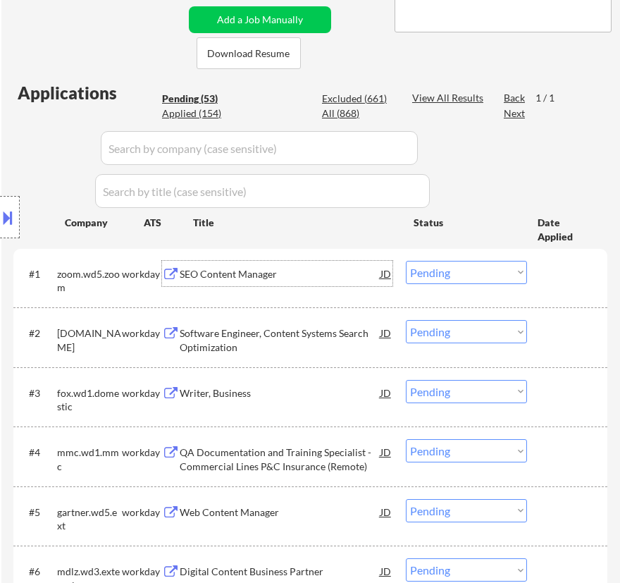
click at [259, 276] on div "SEO Content Manager" at bounding box center [280, 274] width 201 height 14
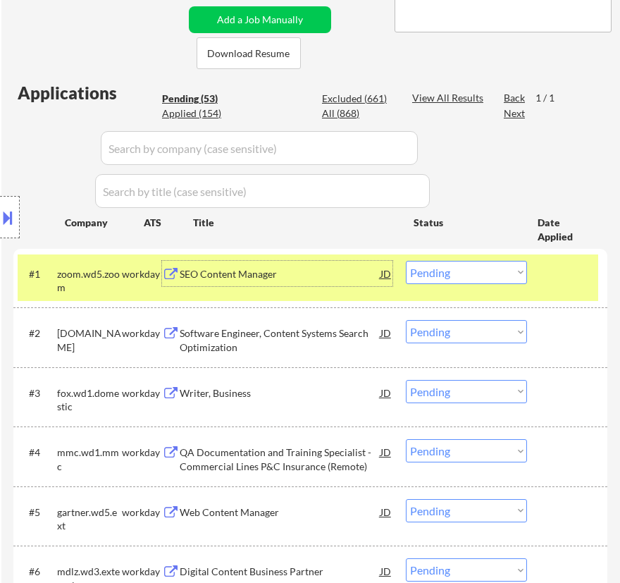
click at [450, 275] on select "Choose an option... Pending Applied Excluded (Questions) Excluded (Expired) Exc…" at bounding box center [466, 272] width 121 height 23
click at [406, 261] on select "Choose an option... Pending Applied Excluded (Questions) Excluded (Expired) Exc…" at bounding box center [466, 272] width 121 height 23
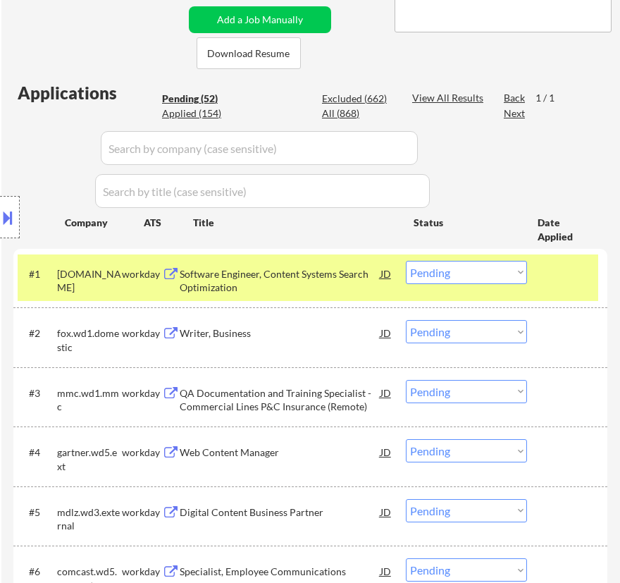
click at [275, 277] on div "Software Engineer, Content Systems Search Optimization" at bounding box center [280, 280] width 201 height 27
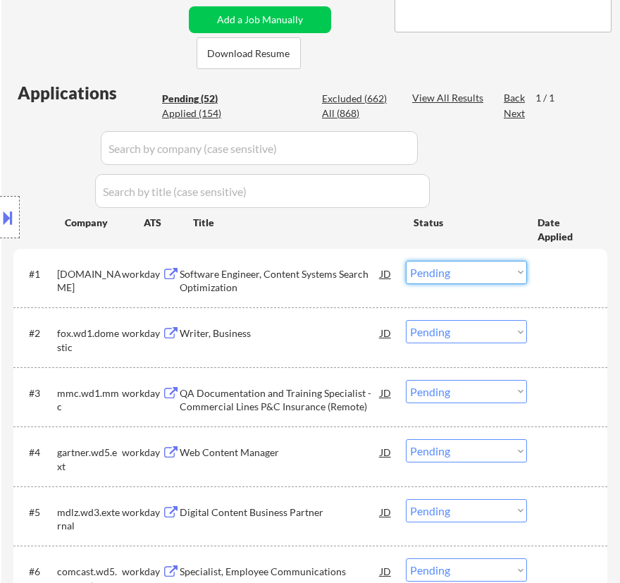
click at [432, 273] on select "Choose an option... Pending Applied Excluded (Questions) Excluded (Expired) Exc…" at bounding box center [466, 272] width 121 height 23
click at [406, 261] on select "Choose an option... Pending Applied Excluded (Questions) Excluded (Expired) Exc…" at bounding box center [466, 272] width 121 height 23
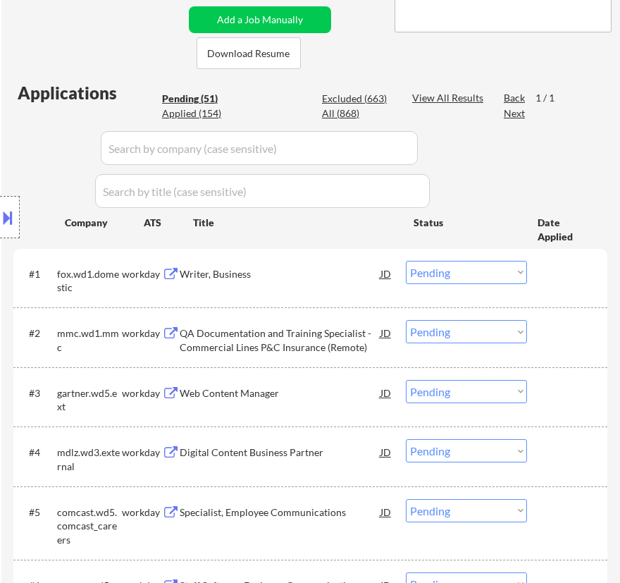
click at [359, 289] on div "#1 fox.wd1.domestic workday Writer, Business JD warning_amber Choose an option.…" at bounding box center [308, 277] width 581 height 47
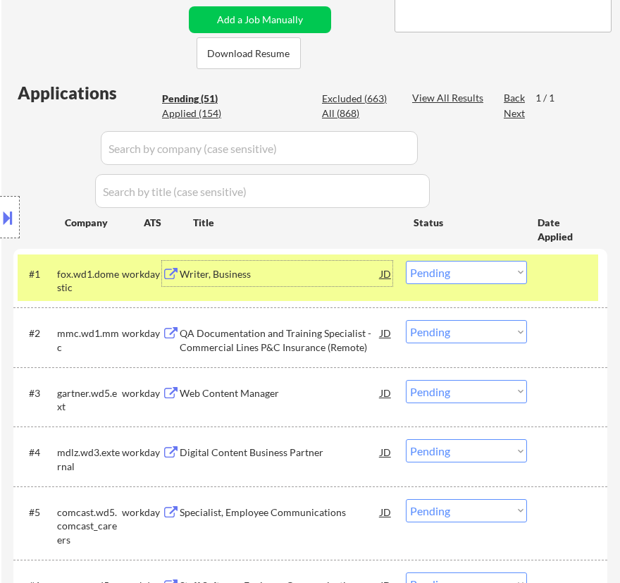
click at [295, 273] on div "Writer, Business" at bounding box center [280, 274] width 201 height 14
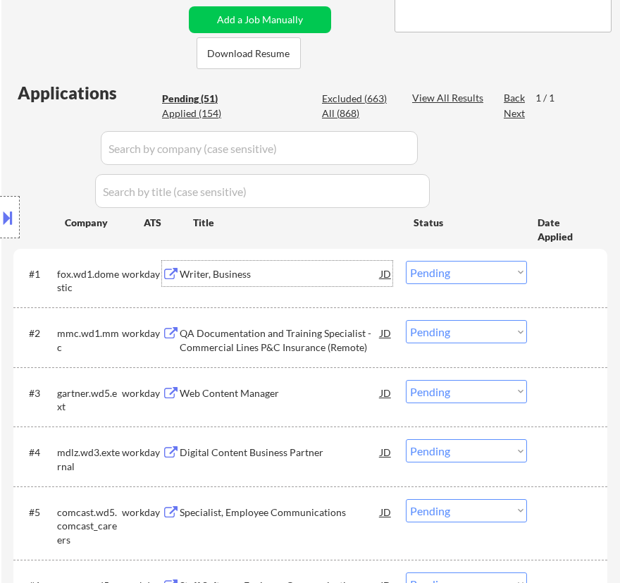
click at [487, 271] on select "Choose an option... Pending Applied Excluded (Questions) Excluded (Expired) Exc…" at bounding box center [466, 272] width 121 height 23
click at [406, 261] on select "Choose an option... Pending Applied Excluded (Questions) Excluded (Expired) Exc…" at bounding box center [466, 272] width 121 height 23
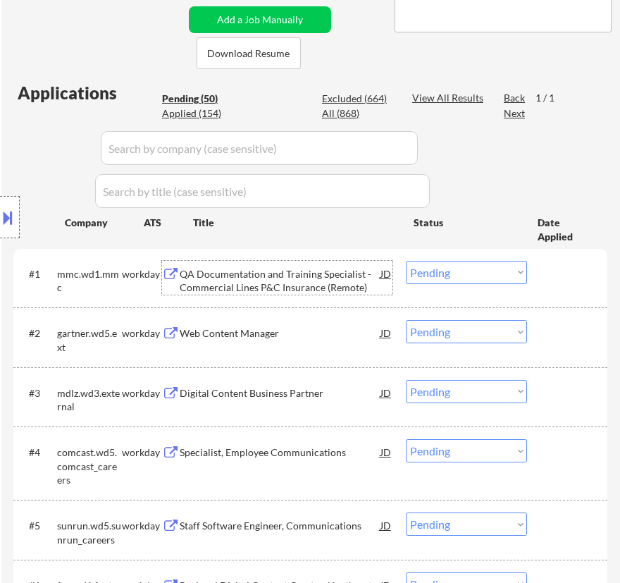
click at [287, 280] on div "QA Documentation and Training Specialist - Commercial Lines P&C Insurance (Remo…" at bounding box center [280, 280] width 201 height 27
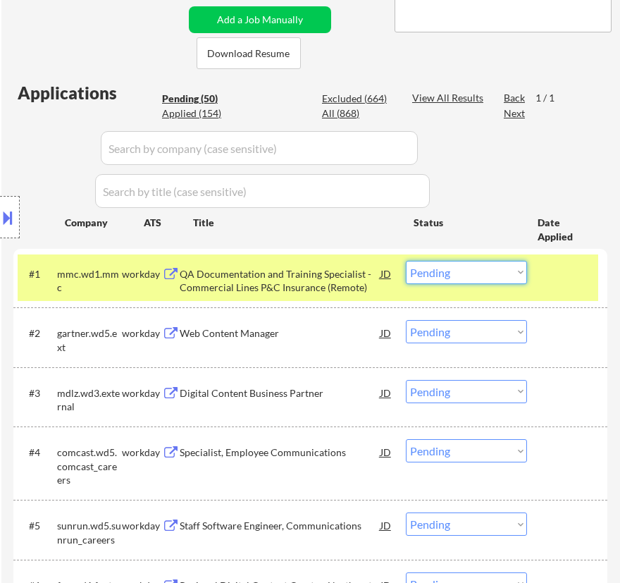
click at [455, 267] on select "Choose an option... Pending Applied Excluded (Questions) Excluded (Expired) Exc…" at bounding box center [466, 272] width 121 height 23
click at [406, 261] on select "Choose an option... Pending Applied Excluded (Questions) Excluded (Expired) Exc…" at bounding box center [466, 272] width 121 height 23
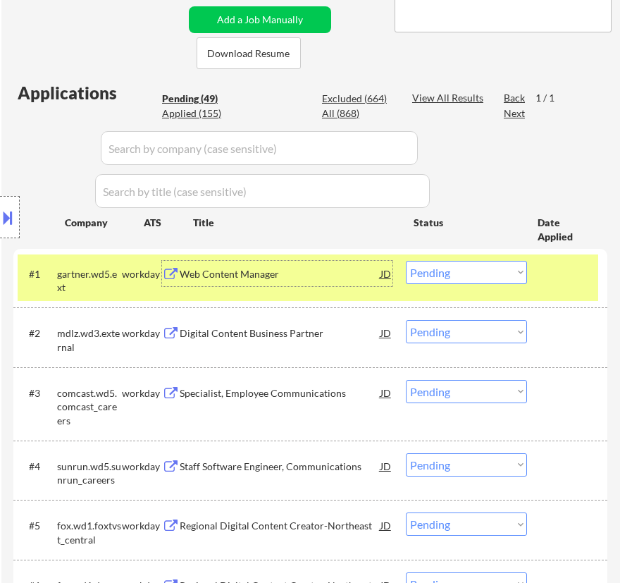
click at [363, 284] on div "Web Content Manager" at bounding box center [280, 273] width 201 height 25
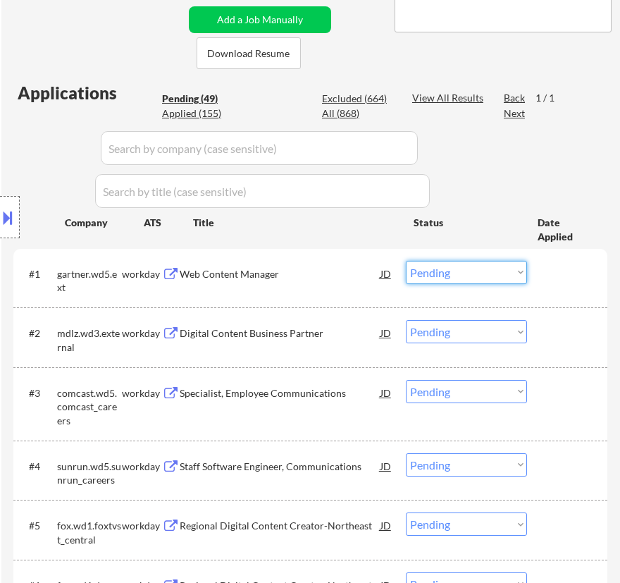
click at [498, 274] on select "Choose an option... Pending Applied Excluded (Questions) Excluded (Expired) Exc…" at bounding box center [466, 272] width 121 height 23
click at [406, 261] on select "Choose an option... Pending Applied Excluded (Questions) Excluded (Expired) Exc…" at bounding box center [466, 272] width 121 height 23
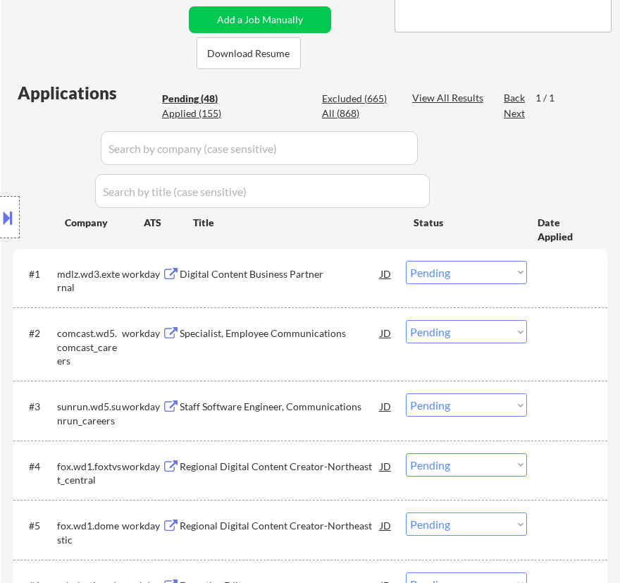
click at [316, 274] on div "Digital Content Business Partner" at bounding box center [280, 274] width 201 height 14
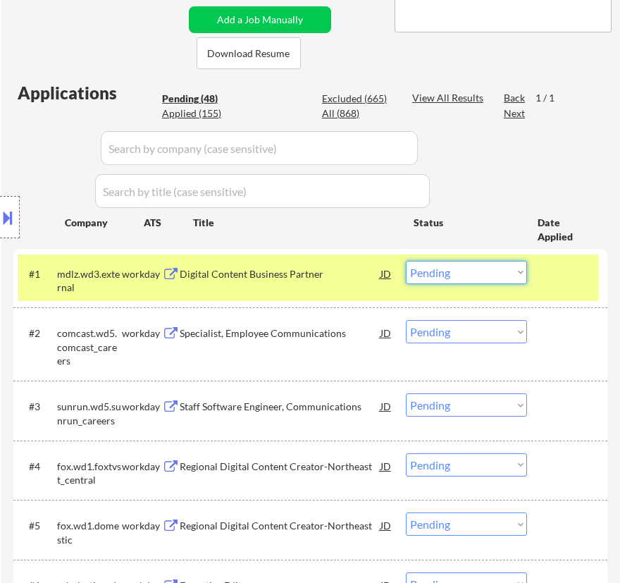
click at [472, 268] on select "Choose an option... Pending Applied Excluded (Questions) Excluded (Expired) Exc…" at bounding box center [466, 272] width 121 height 23
click at [406, 261] on select "Choose an option... Pending Applied Excluded (Questions) Excluded (Expired) Exc…" at bounding box center [466, 272] width 121 height 23
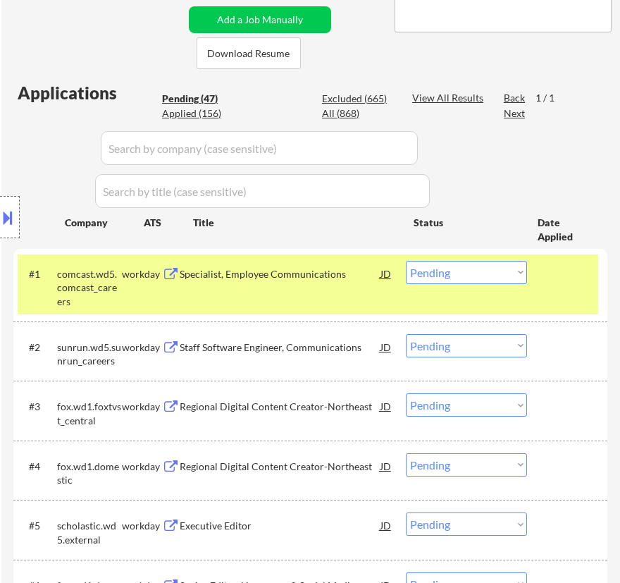
click at [291, 287] on div "#1 comcast.wd5.comcast_careers workday Specialist, Employee Communications JD w…" at bounding box center [308, 284] width 581 height 61
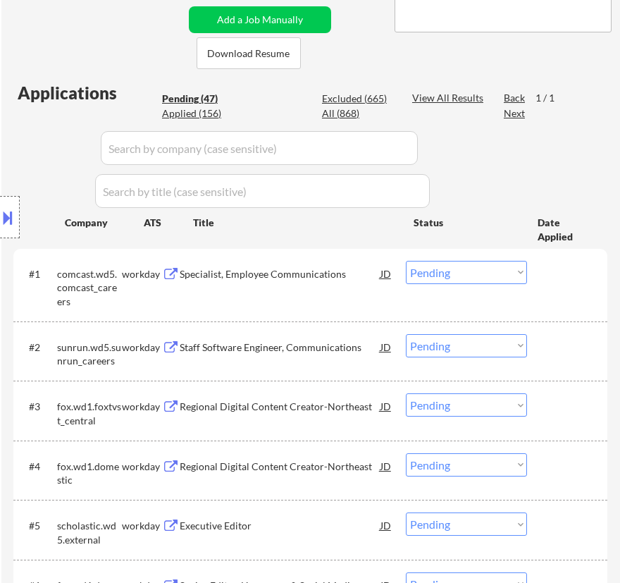
click at [291, 287] on div "#1 comcast.wd5.comcast_careers workday Specialist, Employee Communications JD w…" at bounding box center [308, 284] width 581 height 61
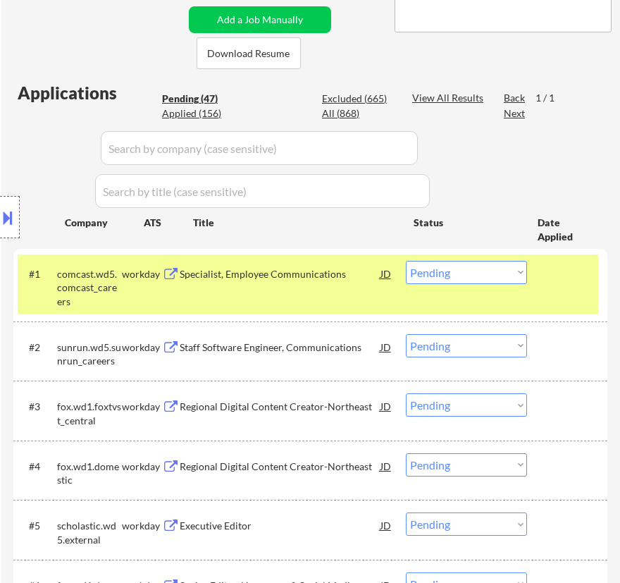
click at [297, 273] on div "Specialist, Employee Communications" at bounding box center [280, 274] width 201 height 14
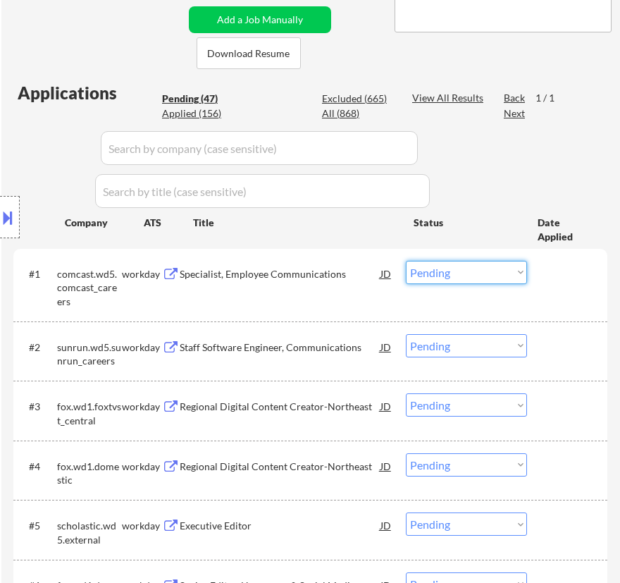
click at [469, 276] on select "Choose an option... Pending Applied Excluded (Questions) Excluded (Expired) Exc…" at bounding box center [466, 272] width 121 height 23
click at [406, 261] on select "Choose an option... Pending Applied Excluded (Questions) Excluded (Expired) Exc…" at bounding box center [466, 272] width 121 height 23
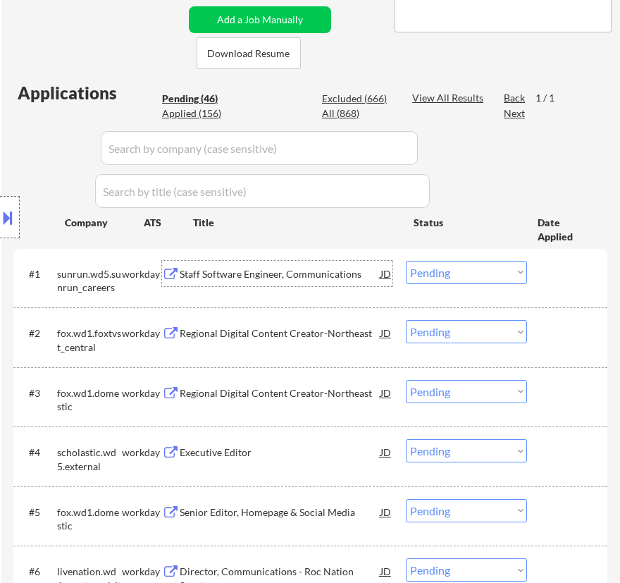
click at [343, 272] on div "Staff Software Engineer, Communications" at bounding box center [280, 274] width 201 height 14
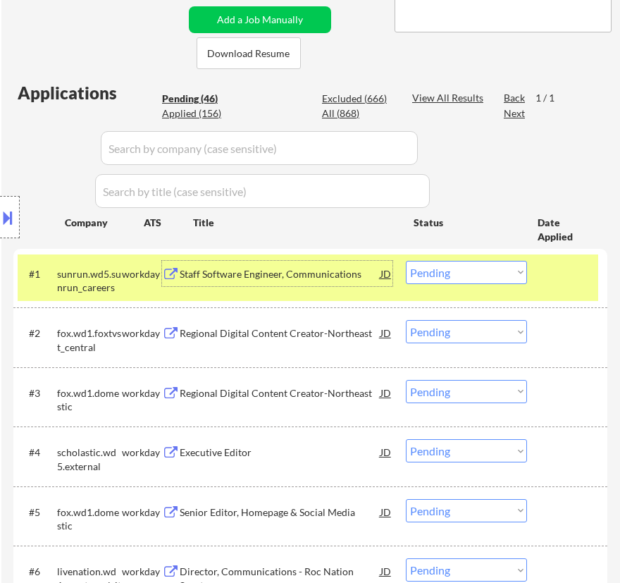
click at [477, 275] on select "Choose an option... Pending Applied Excluded (Questions) Excluded (Expired) Exc…" at bounding box center [466, 272] width 121 height 23
click at [406, 261] on select "Choose an option... Pending Applied Excluded (Questions) Excluded (Expired) Exc…" at bounding box center [466, 272] width 121 height 23
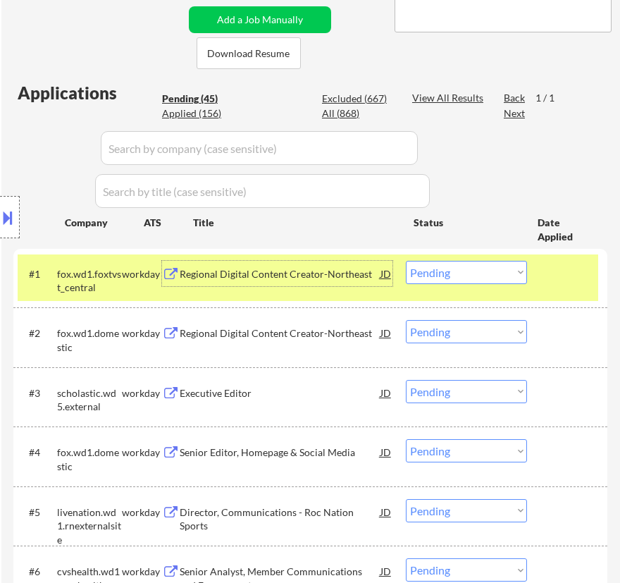
click at [293, 281] on div "Regional Digital Content Creator-Northeast" at bounding box center [280, 273] width 201 height 25
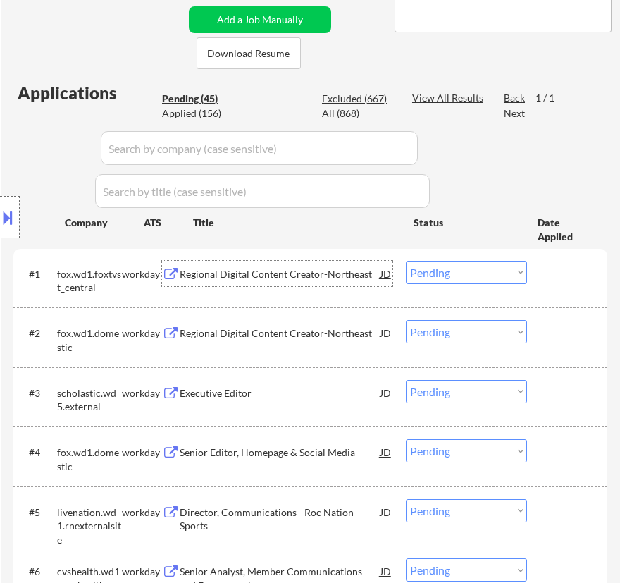
click at [499, 264] on select "Choose an option... Pending Applied Excluded (Questions) Excluded (Expired) Exc…" at bounding box center [466, 272] width 121 height 23
click at [406, 261] on select "Choose an option... Pending Applied Excluded (Questions) Excluded (Expired) Exc…" at bounding box center [466, 272] width 121 height 23
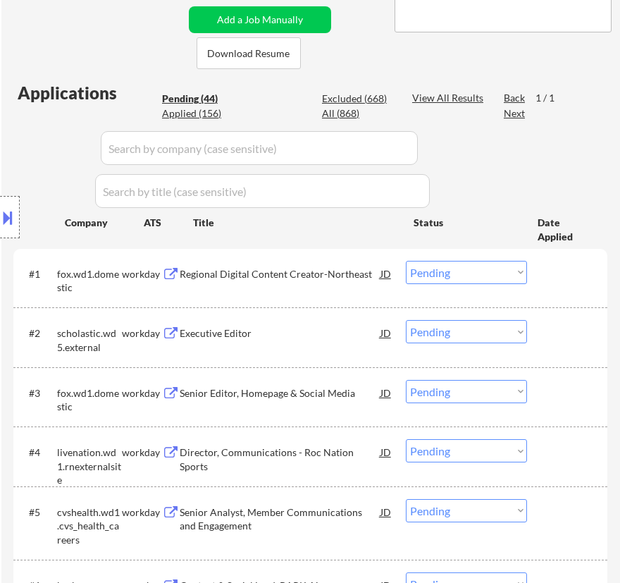
click at [319, 273] on div "Regional Digital Content Creator-Northeast" at bounding box center [280, 274] width 201 height 14
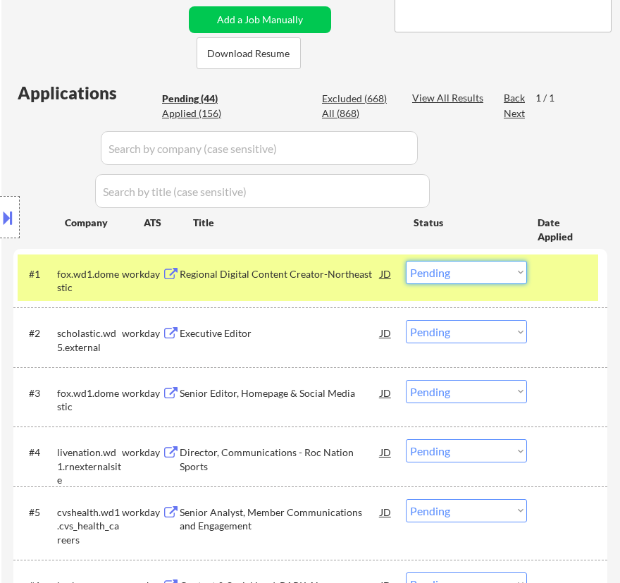
click at [426, 269] on select "Choose an option... Pending Applied Excluded (Questions) Excluded (Expired) Exc…" at bounding box center [466, 272] width 121 height 23
click at [406, 261] on select "Choose an option... Pending Applied Excluded (Questions) Excluded (Expired) Exc…" at bounding box center [466, 272] width 121 height 23
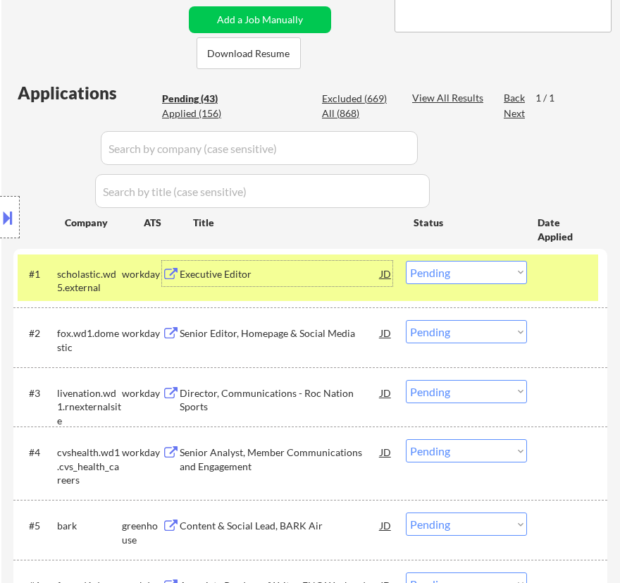
click at [329, 276] on div "Executive Editor" at bounding box center [280, 274] width 201 height 14
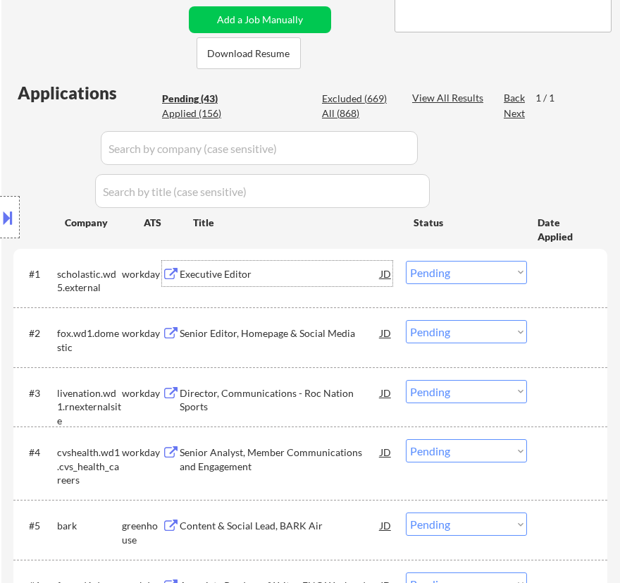
click at [478, 276] on select "Choose an option... Pending Applied Excluded (Questions) Excluded (Expired) Exc…" at bounding box center [466, 272] width 121 height 23
click at [406, 261] on select "Choose an option... Pending Applied Excluded (Questions) Excluded (Expired) Exc…" at bounding box center [466, 272] width 121 height 23
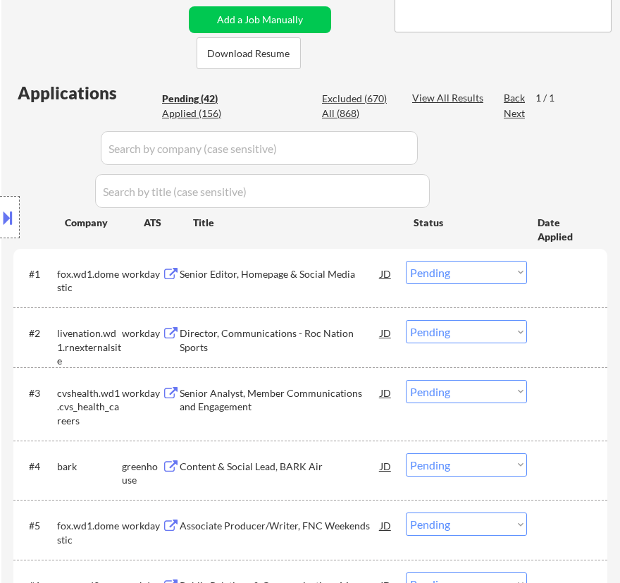
click at [275, 278] on div "Senior Editor, Homepage & Social Media" at bounding box center [280, 274] width 201 height 14
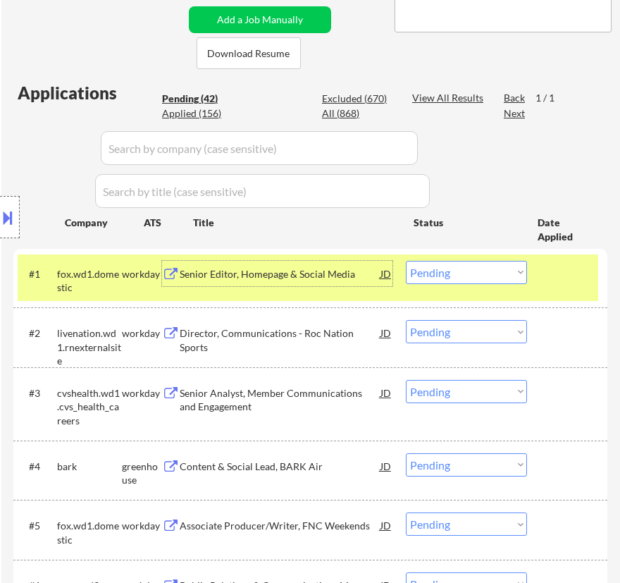
click at [467, 269] on select "Choose an option... Pending Applied Excluded (Questions) Excluded (Expired) Exc…" at bounding box center [466, 272] width 121 height 23
click at [406, 261] on select "Choose an option... Pending Applied Excluded (Questions) Excluded (Expired) Exc…" at bounding box center [466, 272] width 121 height 23
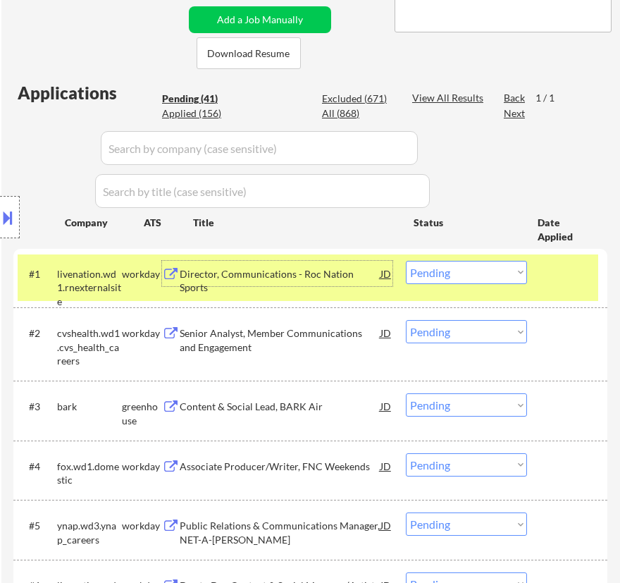
click at [327, 273] on div "Director, Communications - Roc Nation Sports" at bounding box center [280, 280] width 201 height 27
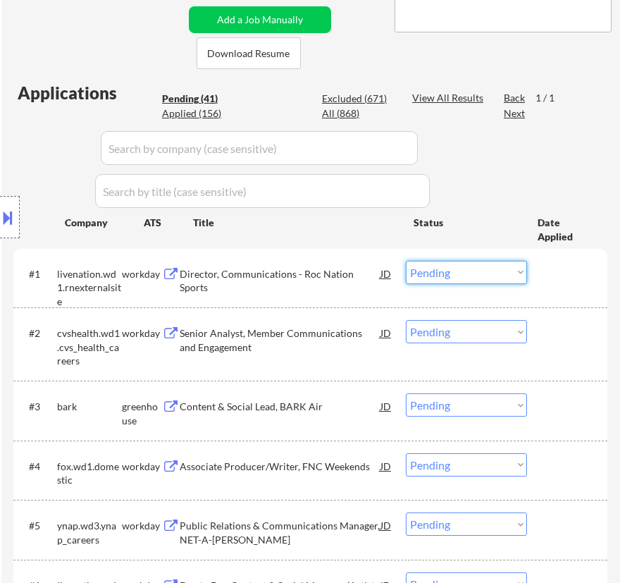
click at [464, 271] on select "Choose an option... Pending Applied Excluded (Questions) Excluded (Expired) Exc…" at bounding box center [466, 272] width 121 height 23
click at [406, 261] on select "Choose an option... Pending Applied Excluded (Questions) Excluded (Expired) Exc…" at bounding box center [466, 272] width 121 height 23
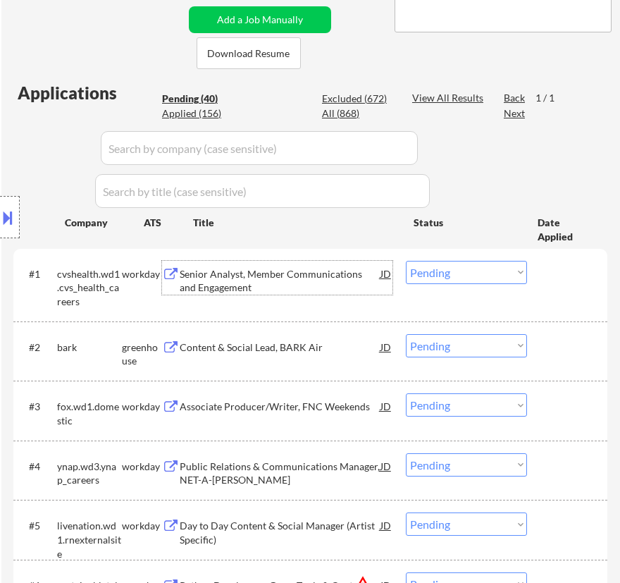
click at [327, 279] on div "Senior Analyst, Member Communications and Engagement" at bounding box center [280, 280] width 201 height 27
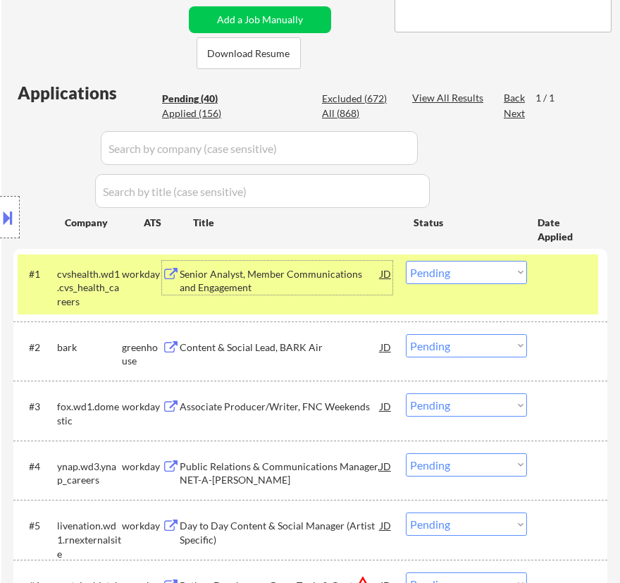
click at [462, 267] on select "Choose an option... Pending Applied Excluded (Questions) Excluded (Expired) Exc…" at bounding box center [466, 272] width 121 height 23
click at [406, 261] on select "Choose an option... Pending Applied Excluded (Questions) Excluded (Expired) Exc…" at bounding box center [466, 272] width 121 height 23
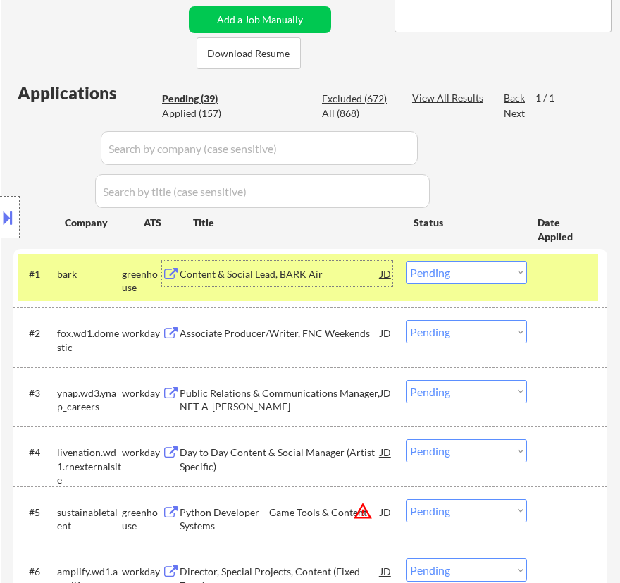
click at [340, 275] on div "Content & Social Lead, BARK Air" at bounding box center [280, 274] width 201 height 14
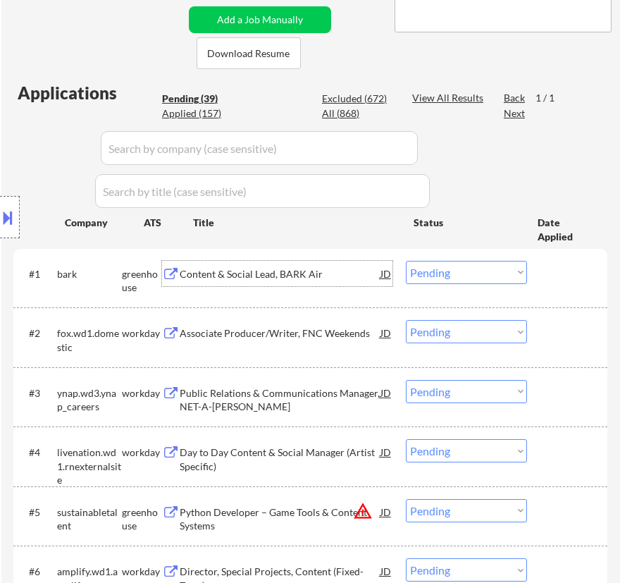
click at [328, 269] on div "Content & Social Lead, BARK Air" at bounding box center [280, 274] width 201 height 14
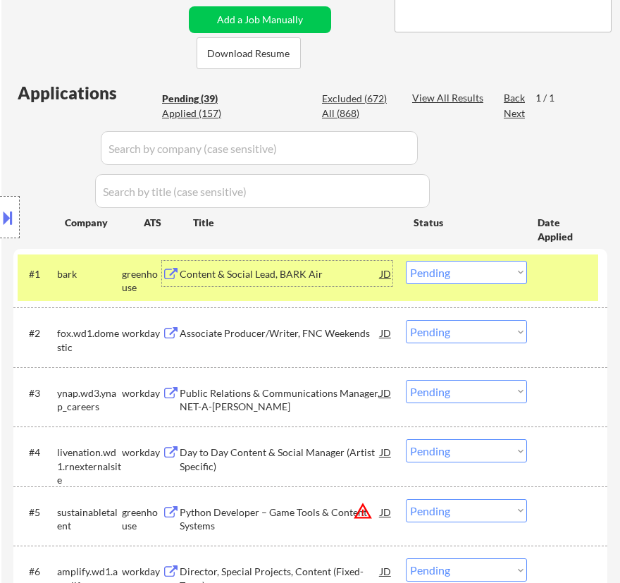
click at [328, 316] on div "#2 fox.wd1.domestic workday Associate Producer/Writer, FNC Weekends JD warning_…" at bounding box center [308, 337] width 581 height 47
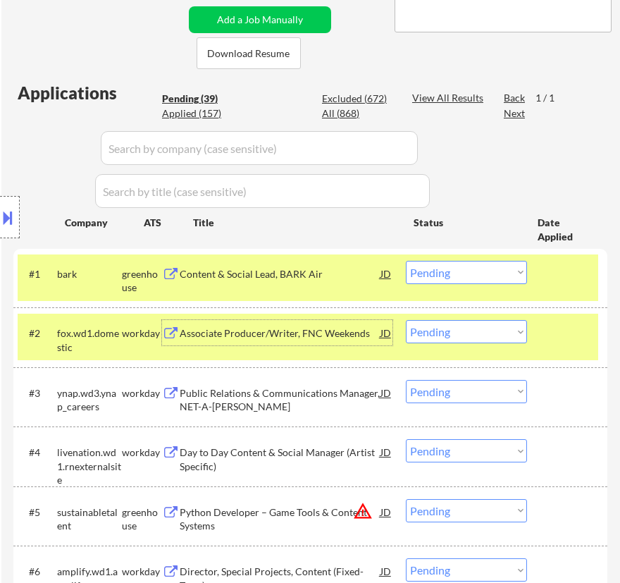
click at [331, 323] on div "Associate Producer/Writer, FNC Weekends" at bounding box center [280, 332] width 201 height 25
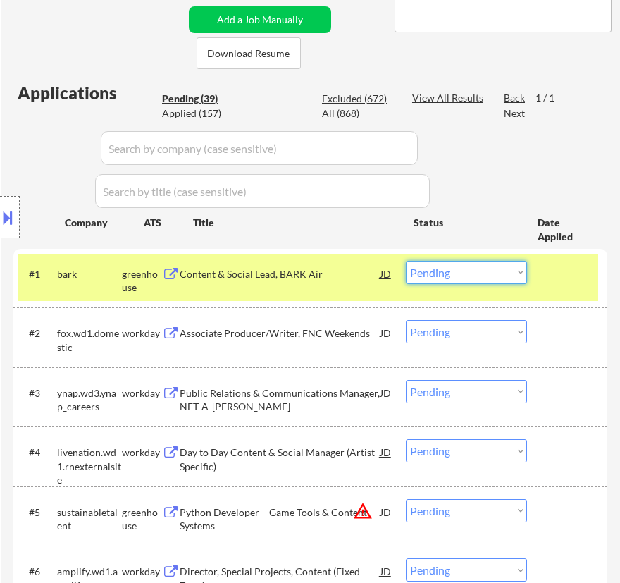
drag, startPoint x: 487, startPoint y: 273, endPoint x: 492, endPoint y: 282, distance: 10.4
click at [487, 273] on select "Choose an option... Pending Applied Excluded (Questions) Excluded (Expired) Exc…" at bounding box center [466, 272] width 121 height 23
click at [406, 261] on select "Choose an option... Pending Applied Excluded (Questions) Excluded (Expired) Exc…" at bounding box center [466, 272] width 121 height 23
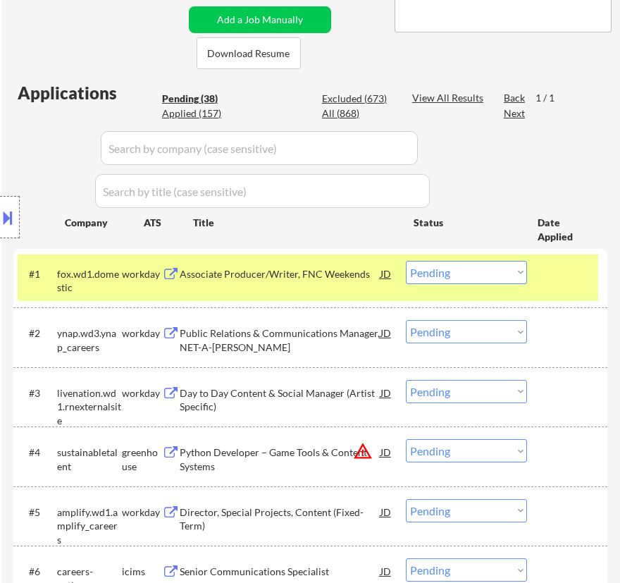
click at [288, 277] on div "Associate Producer/Writer, FNC Weekends" at bounding box center [280, 274] width 201 height 14
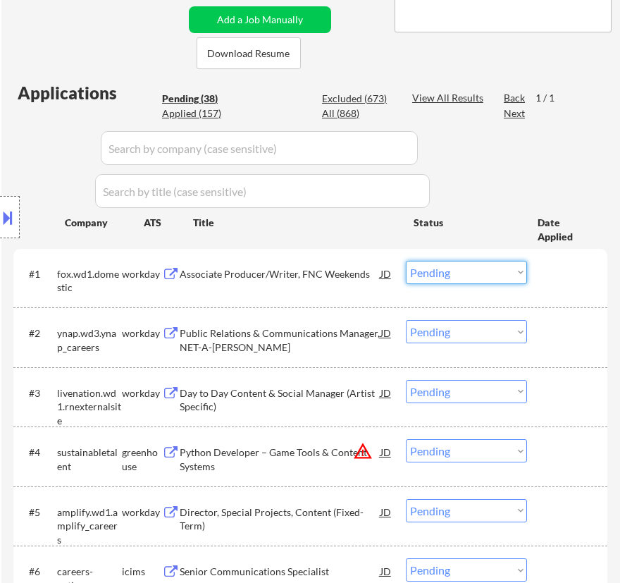
drag, startPoint x: 493, startPoint y: 268, endPoint x: 492, endPoint y: 279, distance: 11.4
click at [493, 268] on select "Choose an option... Pending Applied Excluded (Questions) Excluded (Expired) Exc…" at bounding box center [466, 272] width 121 height 23
click at [406, 261] on select "Choose an option... Pending Applied Excluded (Questions) Excluded (Expired) Exc…" at bounding box center [466, 272] width 121 height 23
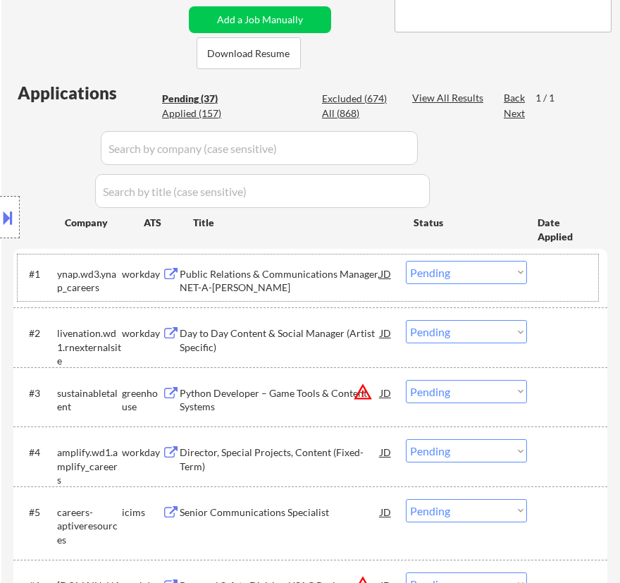
click at [329, 296] on div "#1 ynap.wd3.ynap_careers workday Public Relations & Communications Manager, NET…" at bounding box center [308, 277] width 581 height 47
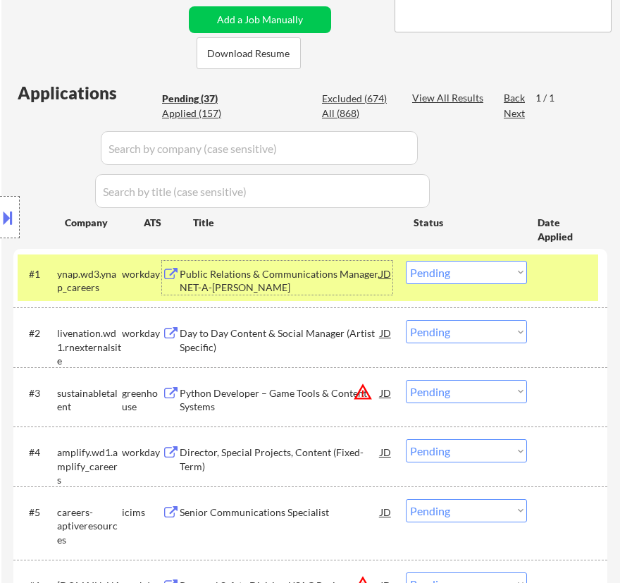
click at [327, 283] on div "Public Relations & Communications Manager, NET-A-[PERSON_NAME]" at bounding box center [280, 280] width 201 height 27
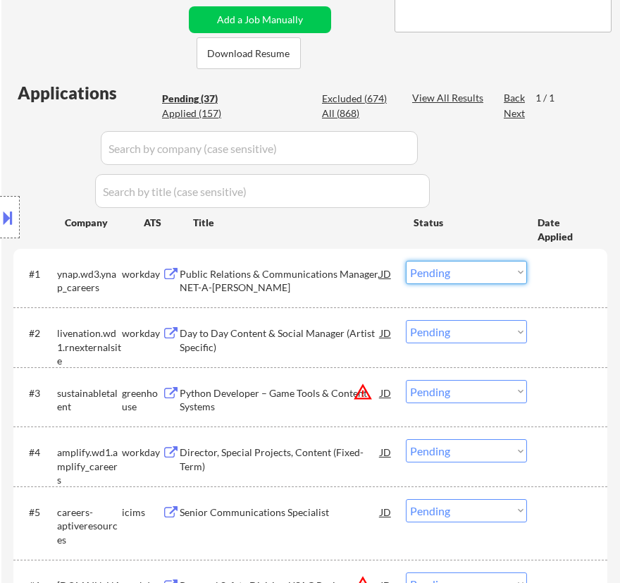
click at [443, 275] on select "Choose an option... Pending Applied Excluded (Questions) Excluded (Expired) Exc…" at bounding box center [466, 272] width 121 height 23
click at [406, 261] on select "Choose an option... Pending Applied Excluded (Questions) Excluded (Expired) Exc…" at bounding box center [466, 272] width 121 height 23
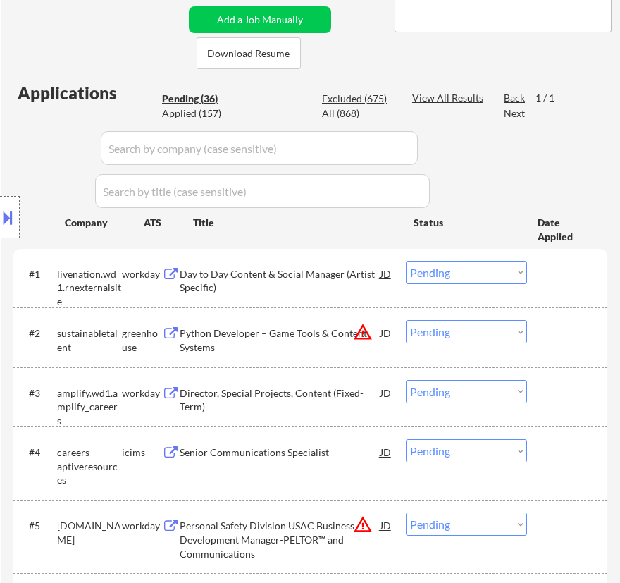
click at [343, 278] on div "Day to Day Content & Social Manager (Artist Specific)" at bounding box center [280, 280] width 201 height 27
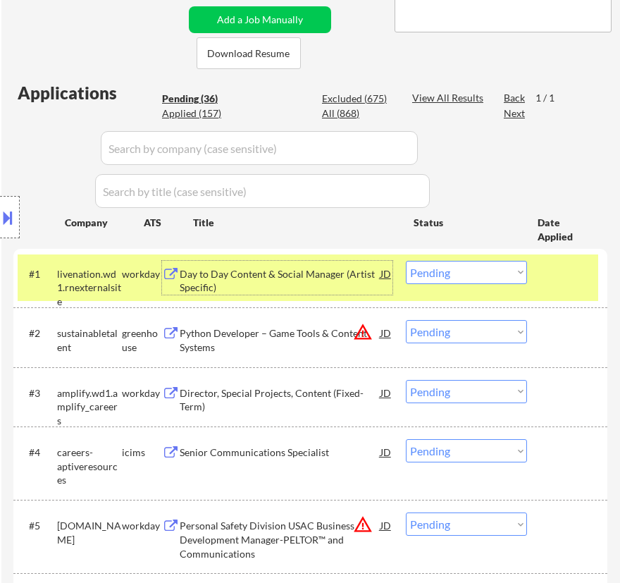
click at [467, 275] on select "Choose an option... Pending Applied Excluded (Questions) Excluded (Expired) Exc…" at bounding box center [466, 272] width 121 height 23
click at [406, 261] on select "Choose an option... Pending Applied Excluded (Questions) Excluded (Expired) Exc…" at bounding box center [466, 272] width 121 height 23
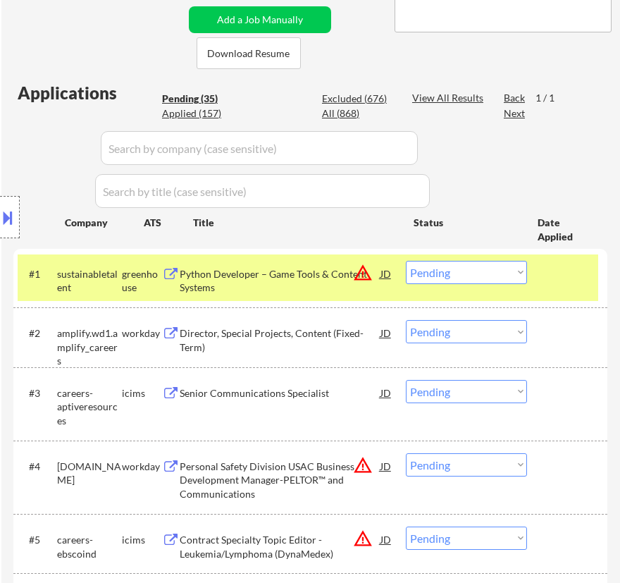
click at [324, 273] on div "Python Developer – Game Tools & Content Systems" at bounding box center [280, 280] width 201 height 27
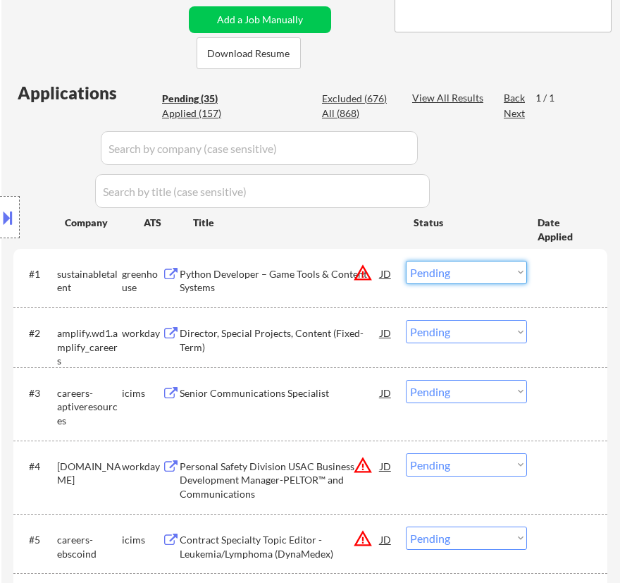
click at [471, 268] on select "Choose an option... Pending Applied Excluded (Questions) Excluded (Expired) Exc…" at bounding box center [466, 272] width 121 height 23
click at [406, 261] on select "Choose an option... Pending Applied Excluded (Questions) Excluded (Expired) Exc…" at bounding box center [466, 272] width 121 height 23
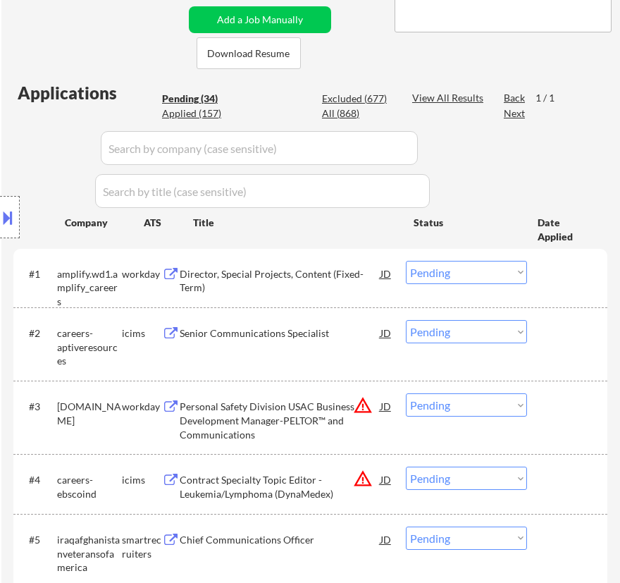
click at [333, 276] on div "Director, Special Projects, Content (Fixed-Term)" at bounding box center [280, 280] width 201 height 27
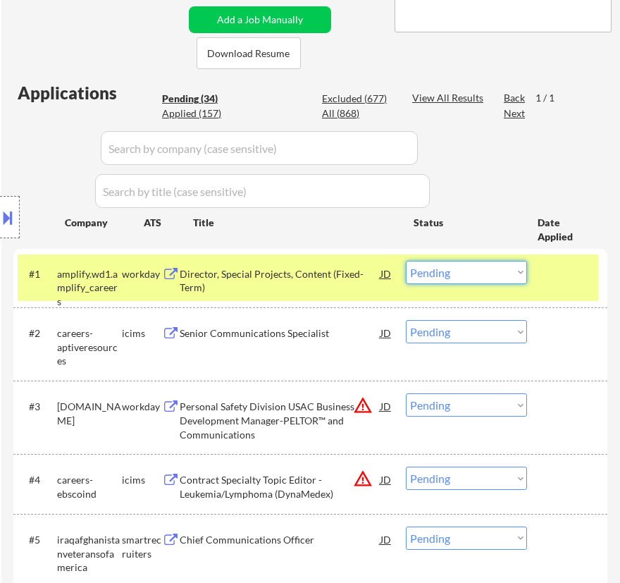
click at [456, 272] on select "Choose an option... Pending Applied Excluded (Questions) Excluded (Expired) Exc…" at bounding box center [466, 272] width 121 height 23
click at [406, 261] on select "Choose an option... Pending Applied Excluded (Questions) Excluded (Expired) Exc…" at bounding box center [466, 272] width 121 height 23
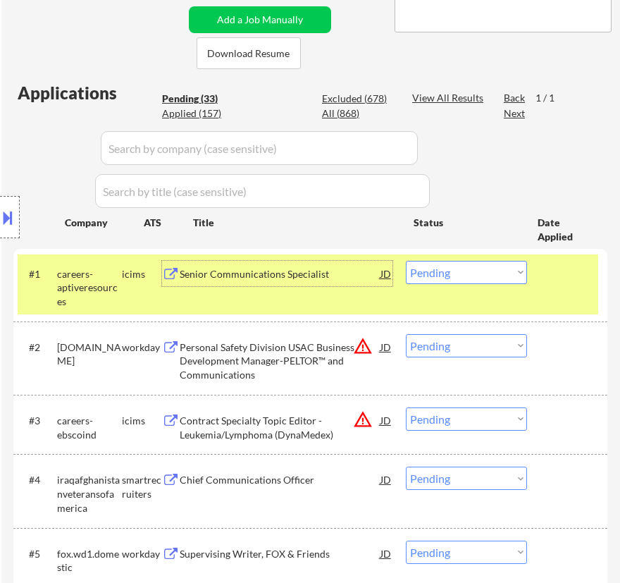
click at [362, 280] on div "Senior Communications Specialist" at bounding box center [280, 274] width 201 height 14
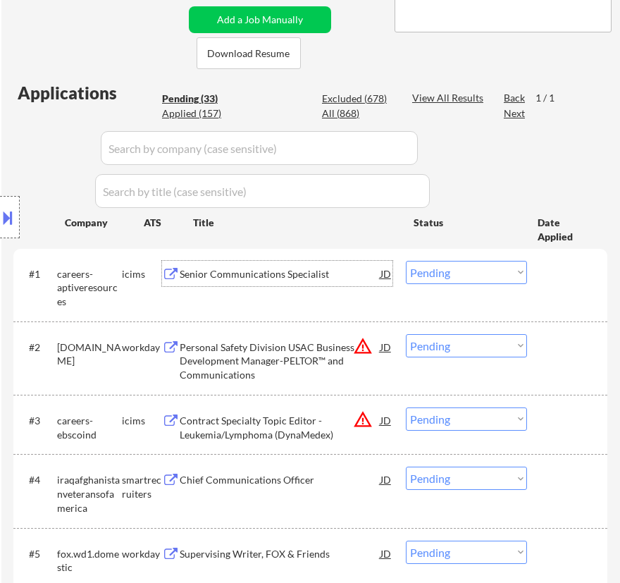
click at [441, 272] on select "Choose an option... Pending Applied Excluded (Questions) Excluded (Expired) Exc…" at bounding box center [466, 272] width 121 height 23
click at [406, 261] on select "Choose an option... Pending Applied Excluded (Questions) Excluded (Expired) Exc…" at bounding box center [466, 272] width 121 height 23
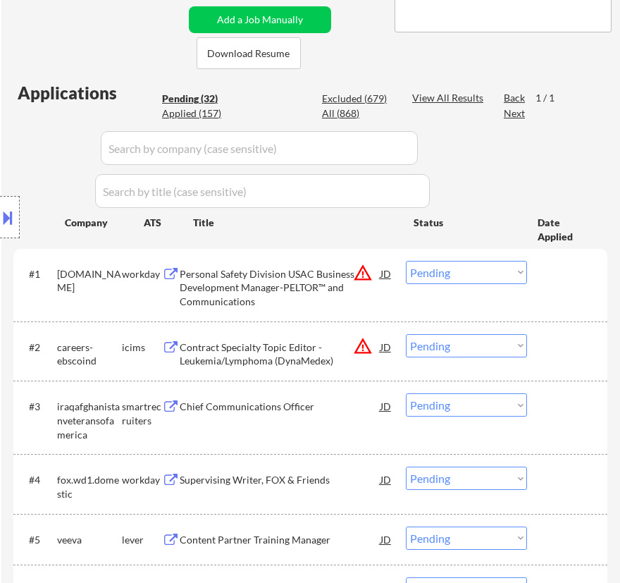
click at [291, 290] on div "Personal Safety Division USAC Business Development Manager-PELTOR™ and Communic…" at bounding box center [280, 288] width 201 height 42
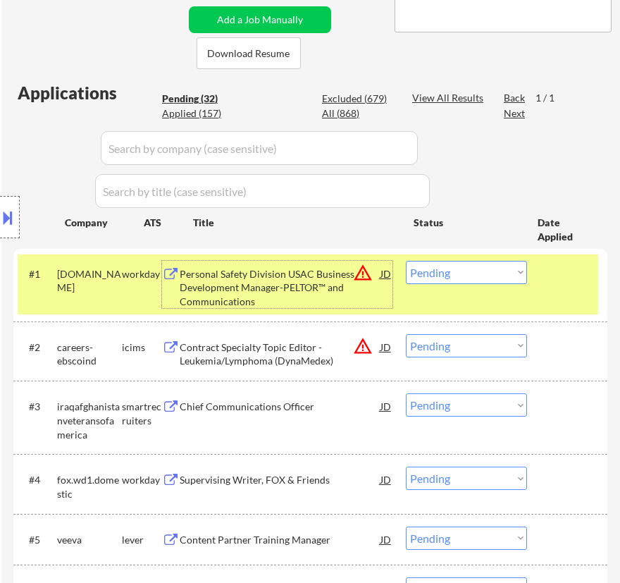
click at [471, 277] on select "Choose an option... Pending Applied Excluded (Questions) Excluded (Expired) Exc…" at bounding box center [466, 272] width 121 height 23
click at [406, 261] on select "Choose an option... Pending Applied Excluded (Questions) Excluded (Expired) Exc…" at bounding box center [466, 272] width 121 height 23
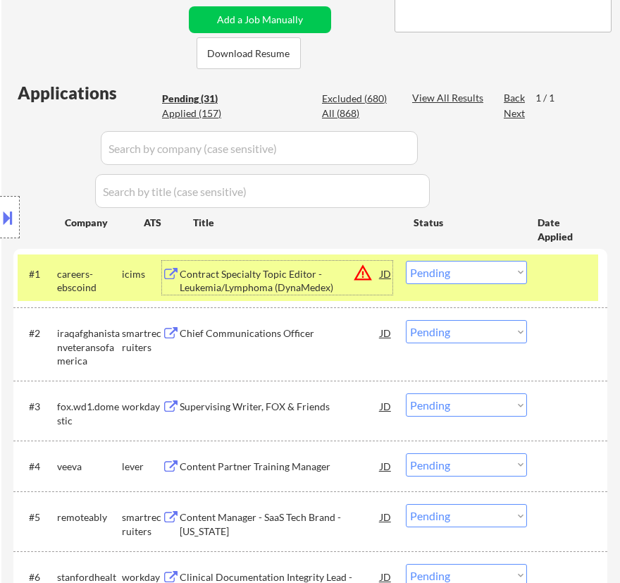
click at [274, 276] on div "Contract Specialty Topic Editor - Leukemia/Lymphoma (DynaMedex)" at bounding box center [280, 280] width 201 height 27
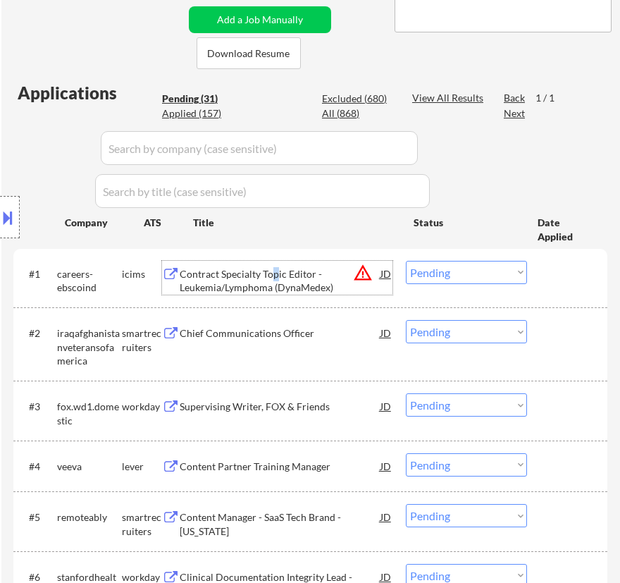
click at [469, 275] on select "Choose an option... Pending Applied Excluded (Questions) Excluded (Expired) Exc…" at bounding box center [466, 272] width 121 height 23
click at [406, 261] on select "Choose an option... Pending Applied Excluded (Questions) Excluded (Expired) Exc…" at bounding box center [466, 272] width 121 height 23
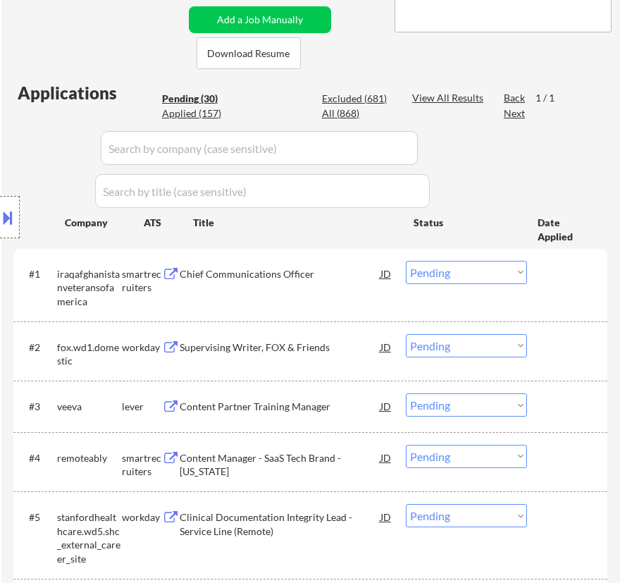
click at [321, 278] on div "Chief Communications Officer" at bounding box center [280, 274] width 201 height 14
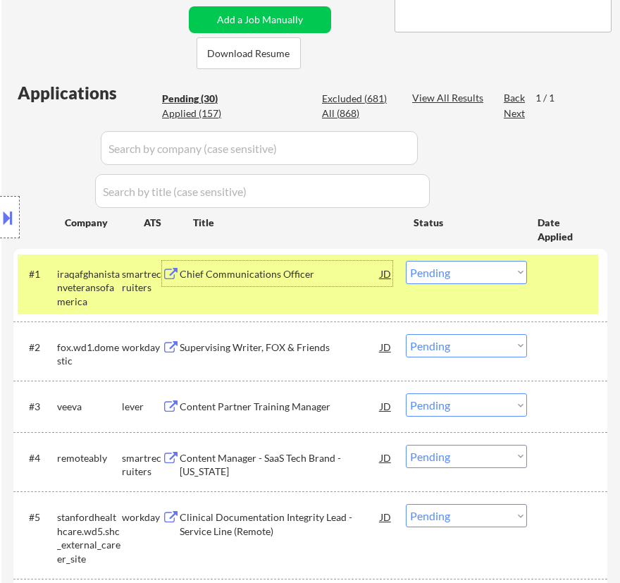
click at [455, 266] on select "Choose an option... Pending Applied Excluded (Questions) Excluded (Expired) Exc…" at bounding box center [466, 272] width 121 height 23
click at [406, 261] on select "Choose an option... Pending Applied Excluded (Questions) Excluded (Expired) Exc…" at bounding box center [466, 272] width 121 height 23
select select ""pending""
